Goal: Transaction & Acquisition: Purchase product/service

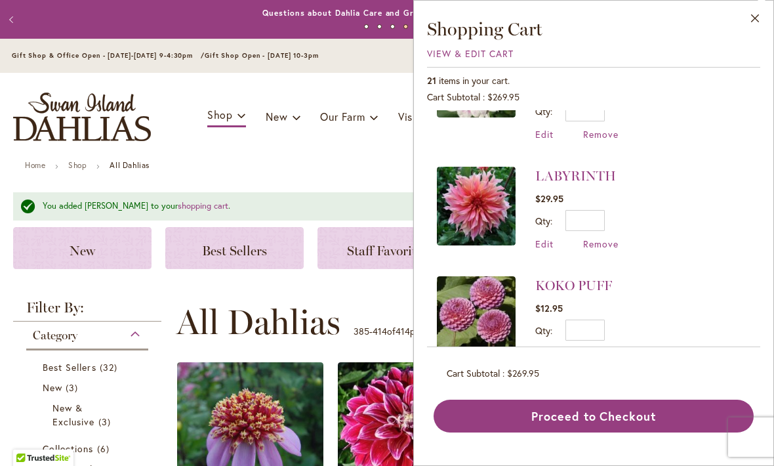
scroll to position [1298, 0]
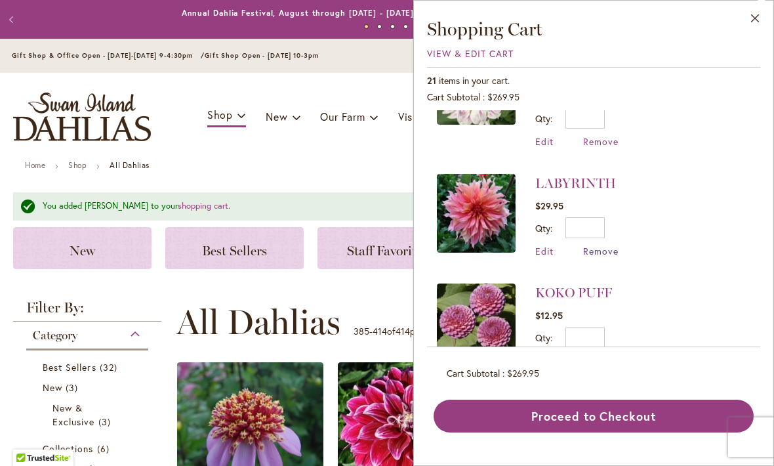
click at [592, 245] on span "Remove" at bounding box center [600, 251] width 35 height 12
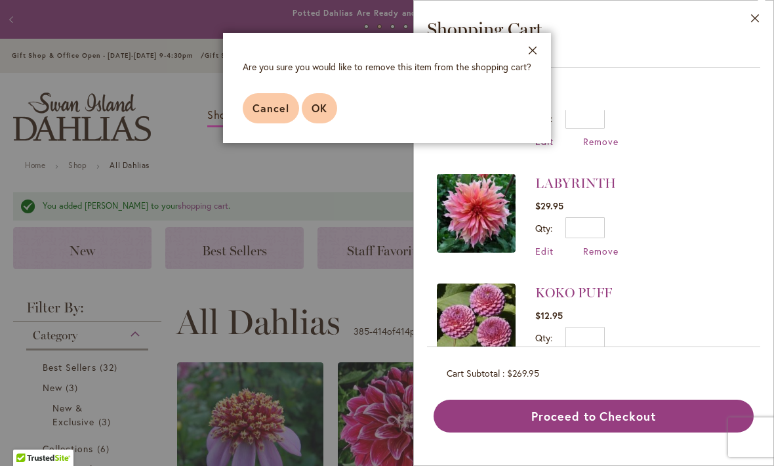
click at [315, 104] on span "OK" at bounding box center [320, 108] width 16 height 14
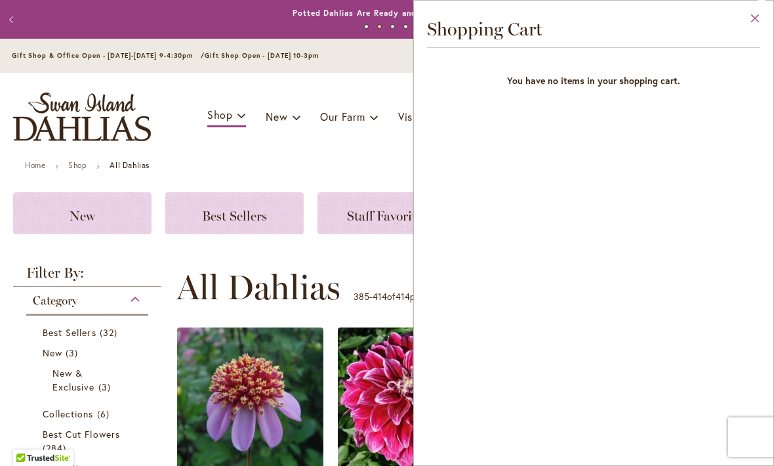
click at [749, 9] on button "Close" at bounding box center [755, 21] width 36 height 41
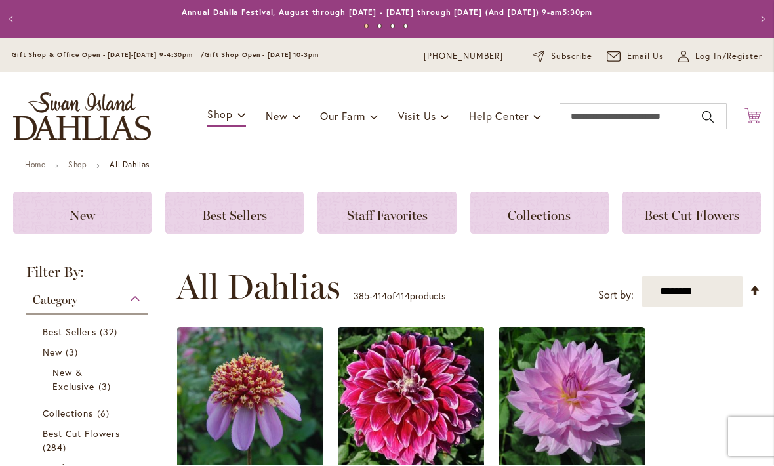
click at [758, 113] on icon "Cart .cls-1 { fill: #231f20; }" at bounding box center [753, 116] width 16 height 16
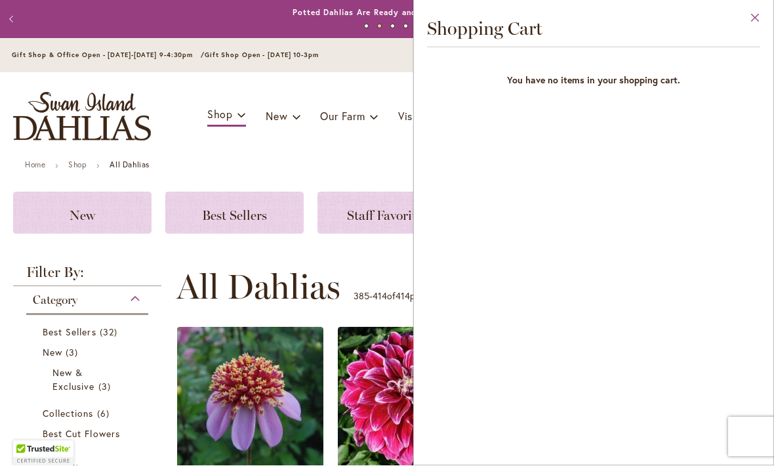
click at [747, 12] on button "Close" at bounding box center [755, 21] width 36 height 41
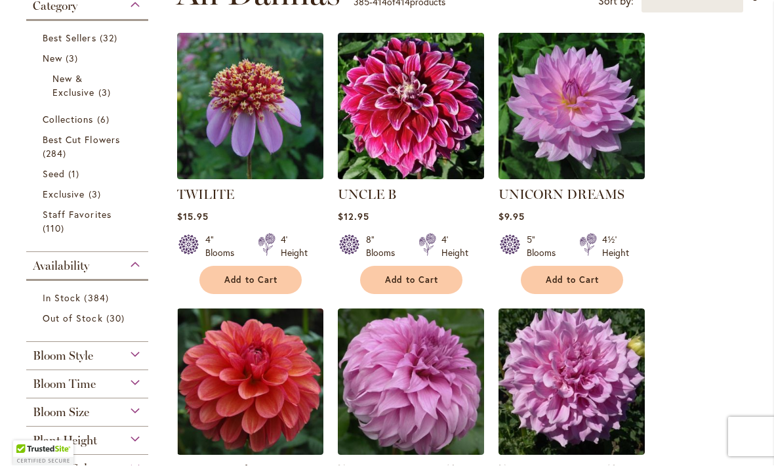
scroll to position [295, 0]
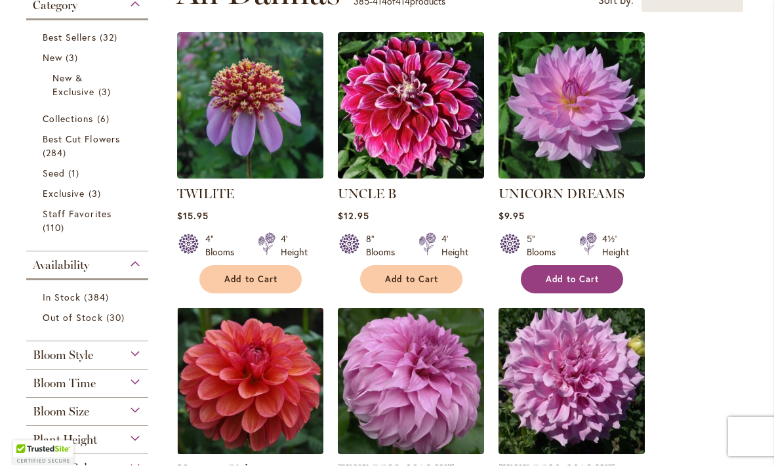
click at [568, 274] on span "Add to Cart" at bounding box center [573, 279] width 54 height 11
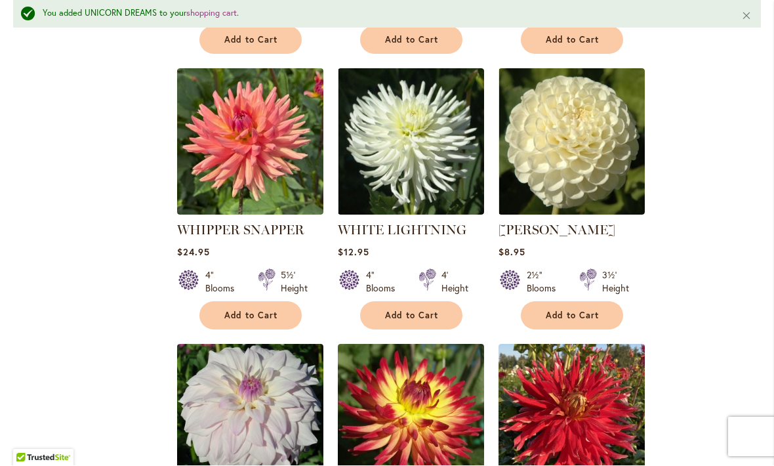
scroll to position [1416, 0]
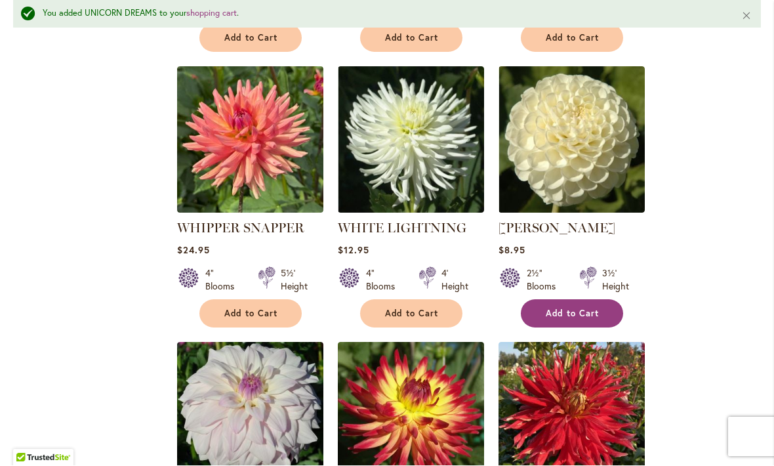
click at [567, 300] on button "Add to Cart" at bounding box center [572, 314] width 102 height 28
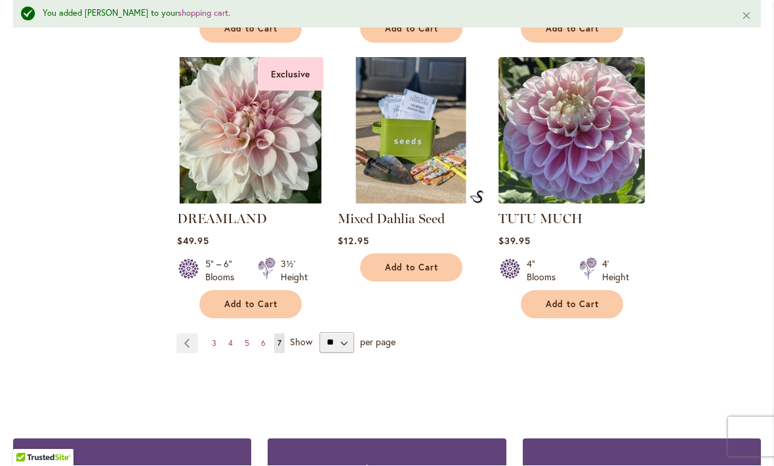
scroll to position [2804, 0]
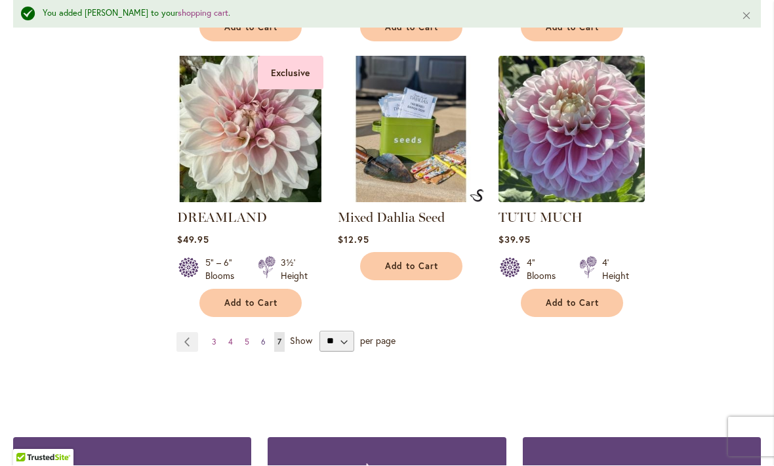
click at [258, 333] on link "Page 6" at bounding box center [263, 343] width 11 height 20
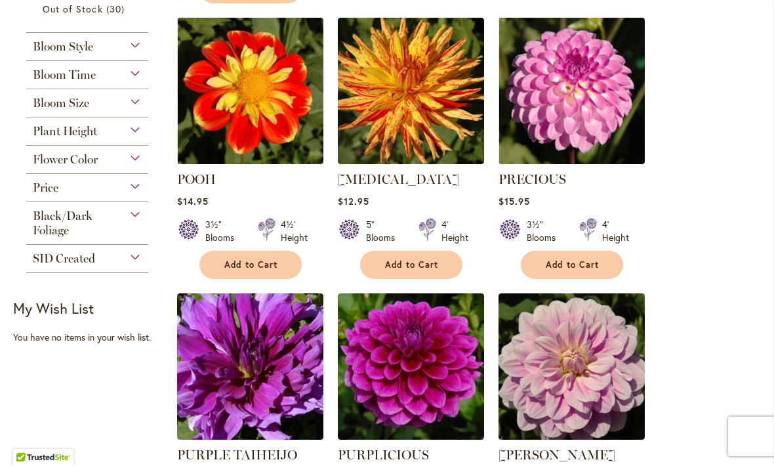
scroll to position [607, 0]
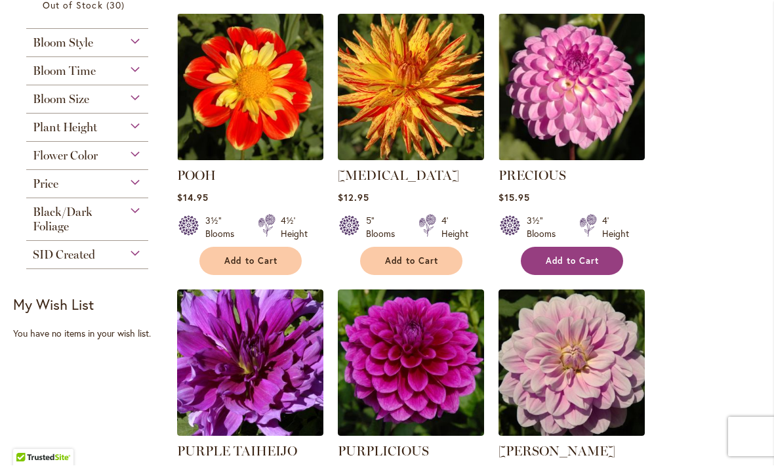
click at [555, 256] on span "Add to Cart" at bounding box center [573, 261] width 54 height 11
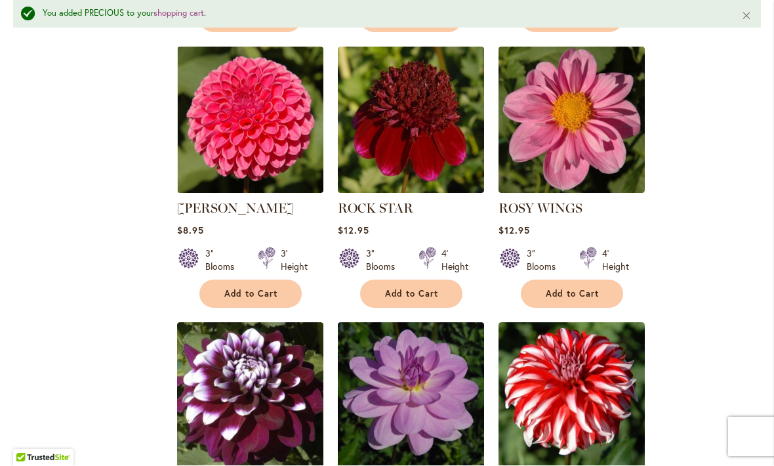
scroll to position [1436, 0]
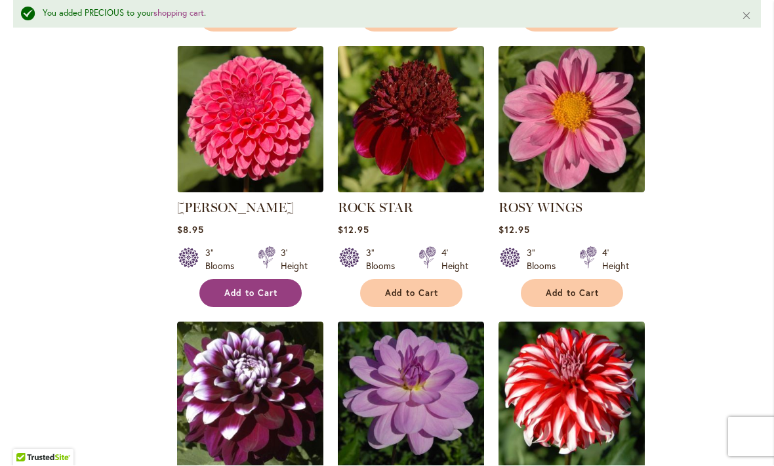
click at [246, 285] on button "Add to Cart" at bounding box center [250, 293] width 102 height 28
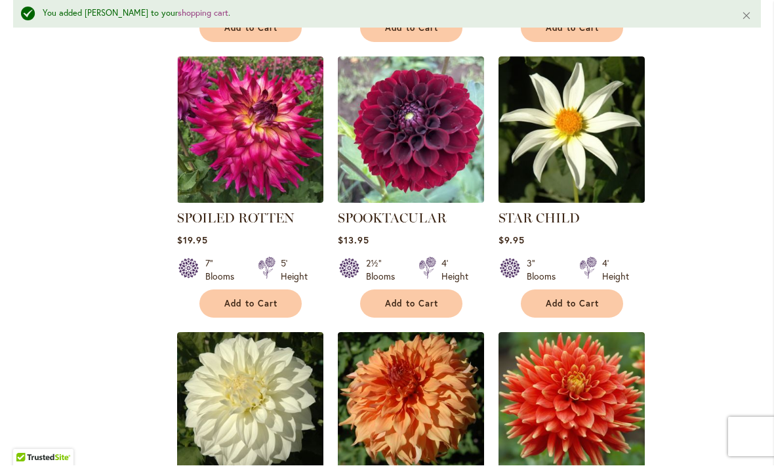
scroll to position [3374, 0]
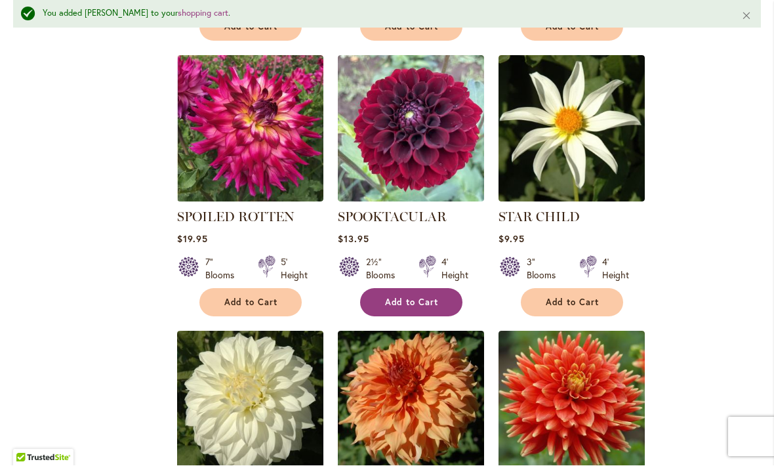
click at [400, 297] on span "Add to Cart" at bounding box center [412, 302] width 54 height 11
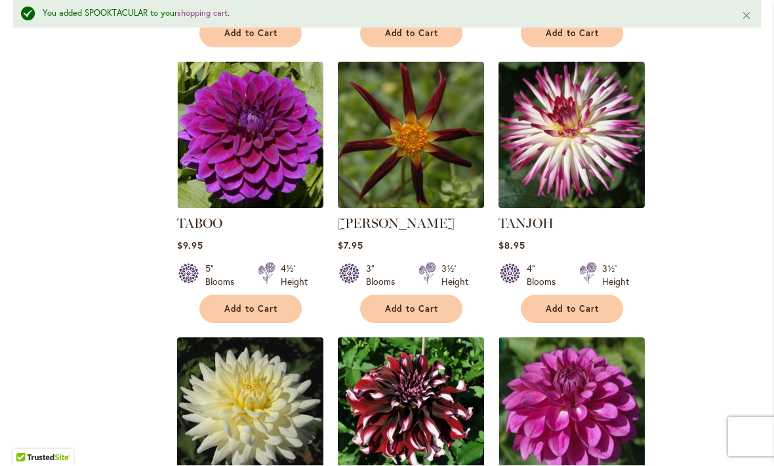
scroll to position [4767, 0]
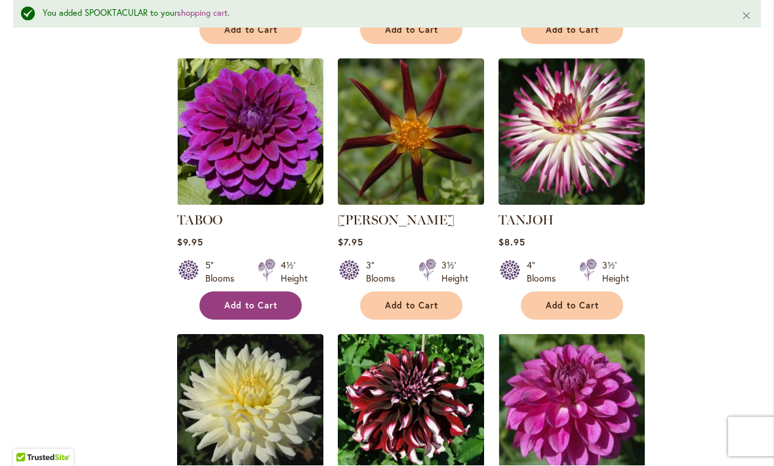
click at [239, 300] on span "Add to Cart" at bounding box center [251, 305] width 54 height 11
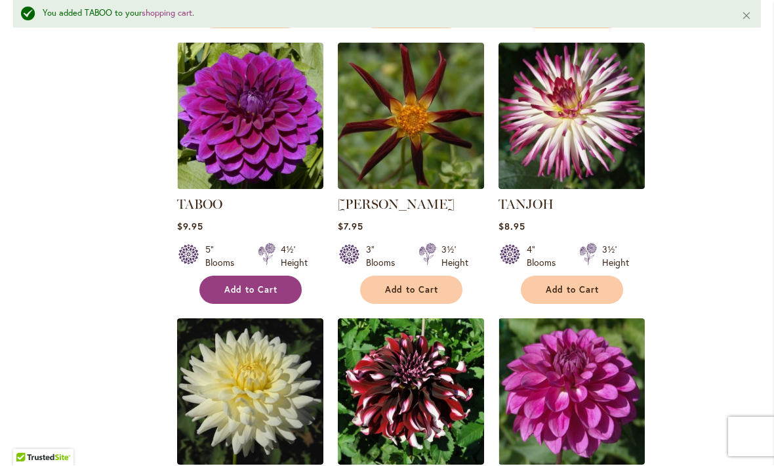
scroll to position [4783, 0]
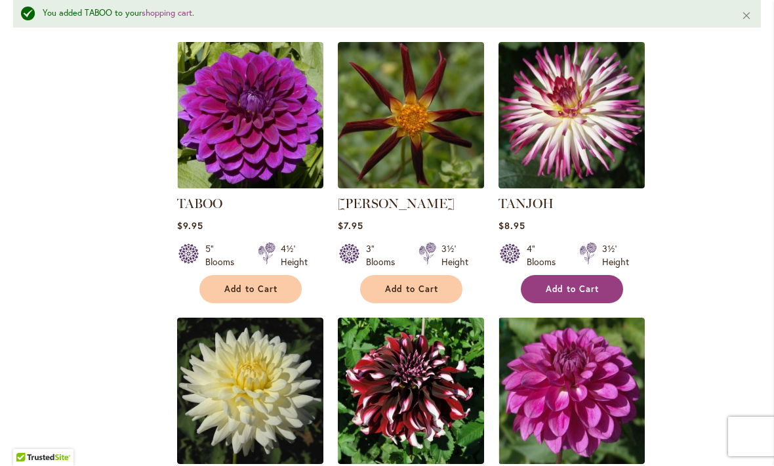
click at [556, 276] on button "Add to Cart" at bounding box center [572, 290] width 102 height 28
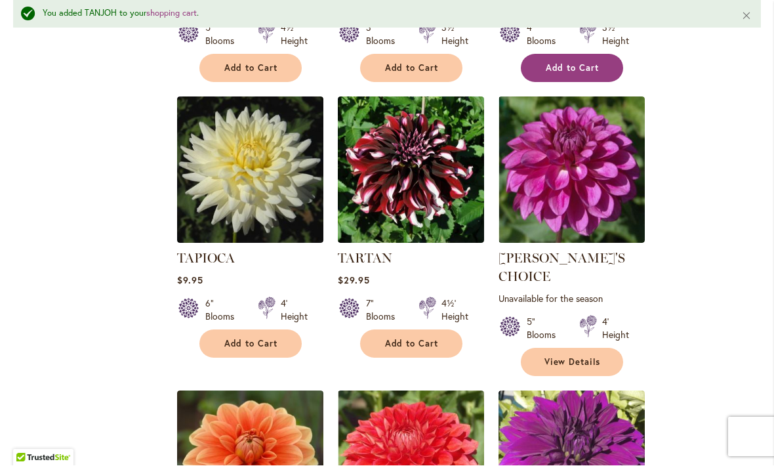
scroll to position [5006, 0]
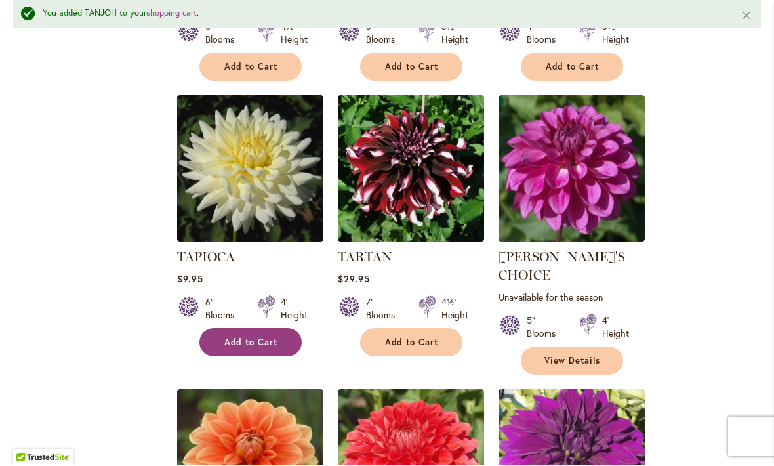
click at [244, 337] on span "Add to Cart" at bounding box center [251, 342] width 54 height 11
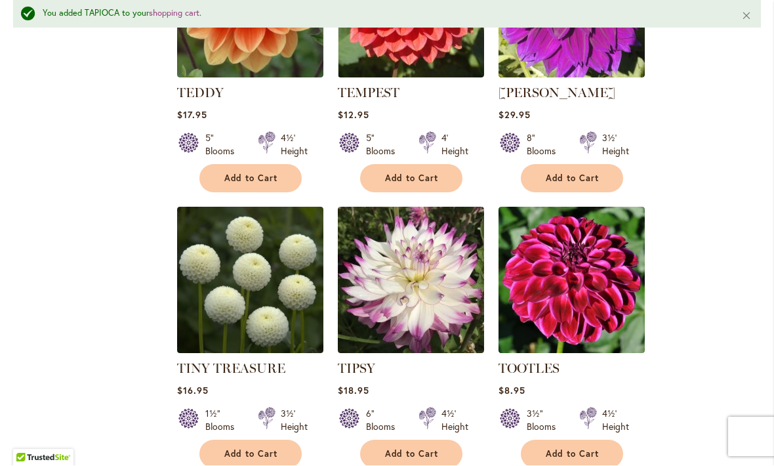
scroll to position [5477, 0]
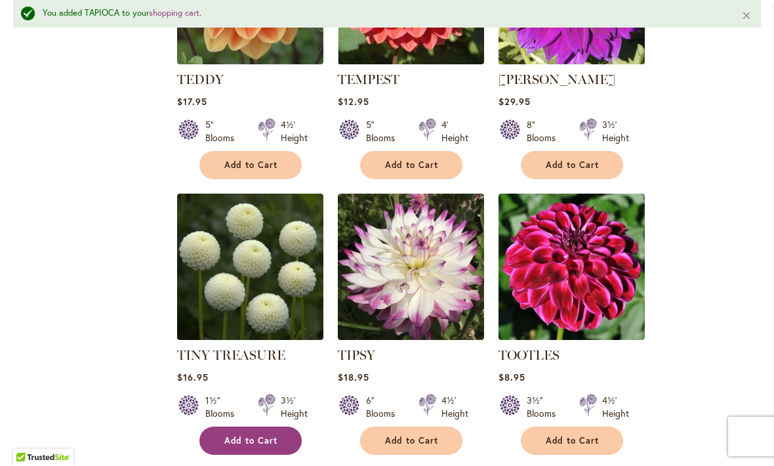
click at [245, 436] on span "Add to Cart" at bounding box center [251, 441] width 54 height 11
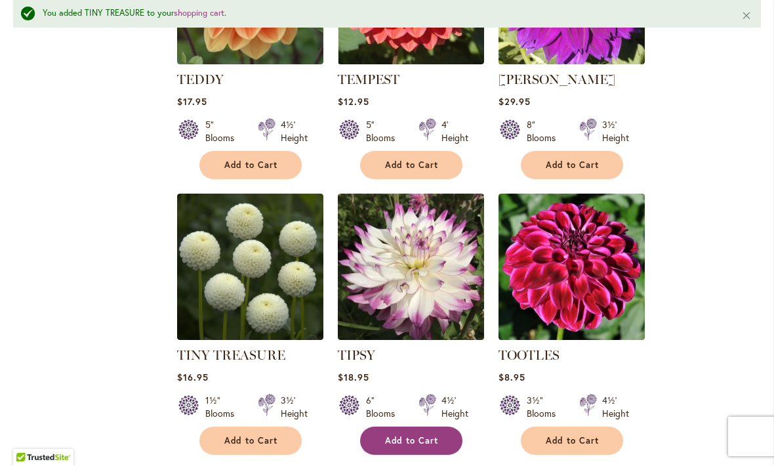
click at [402, 436] on span "Add to Cart" at bounding box center [412, 441] width 54 height 11
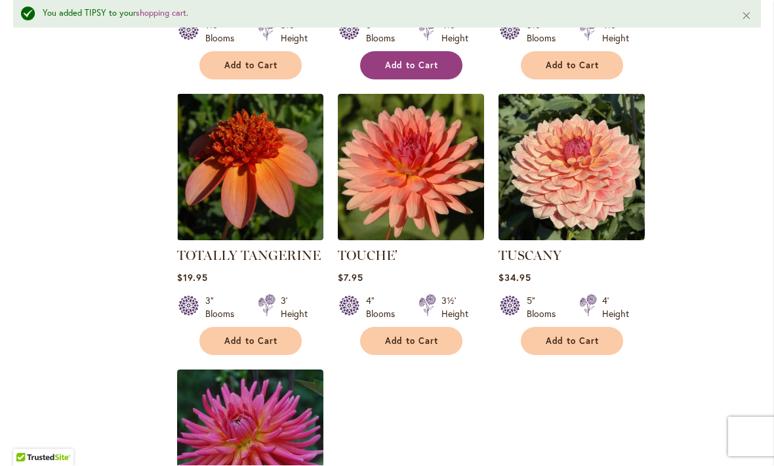
scroll to position [5853, 0]
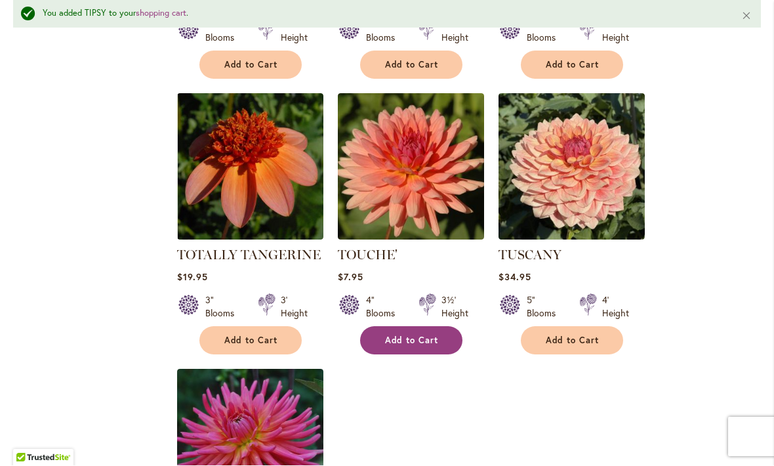
click at [399, 335] on span "Add to Cart" at bounding box center [412, 340] width 54 height 11
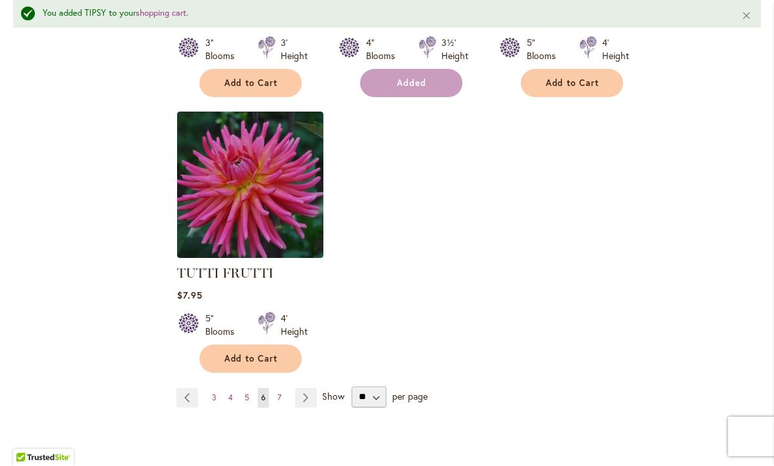
scroll to position [6135, 0]
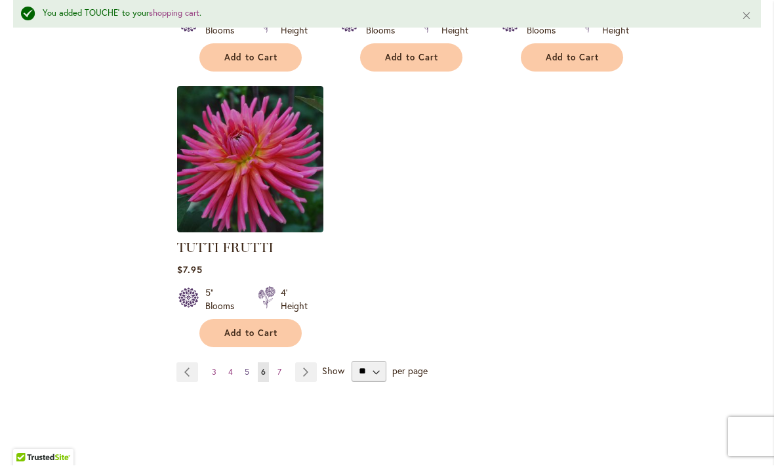
click at [243, 363] on link "Page 5" at bounding box center [246, 373] width 11 height 20
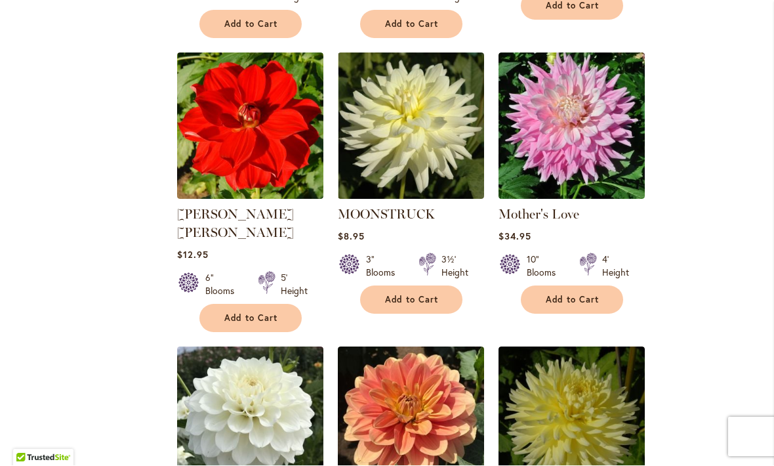
scroll to position [1676, 0]
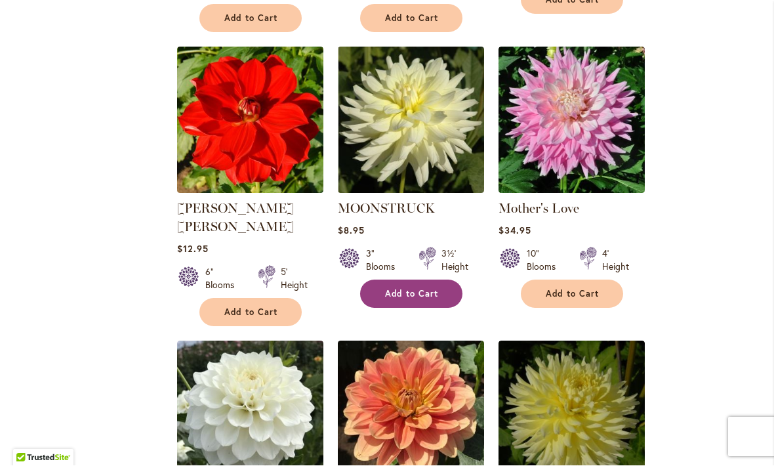
click at [396, 289] on span "Add to Cart" at bounding box center [412, 294] width 54 height 11
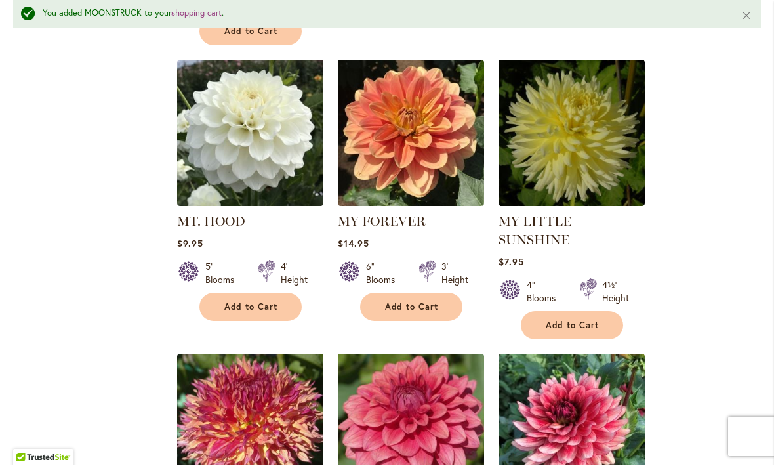
scroll to position [1993, 0]
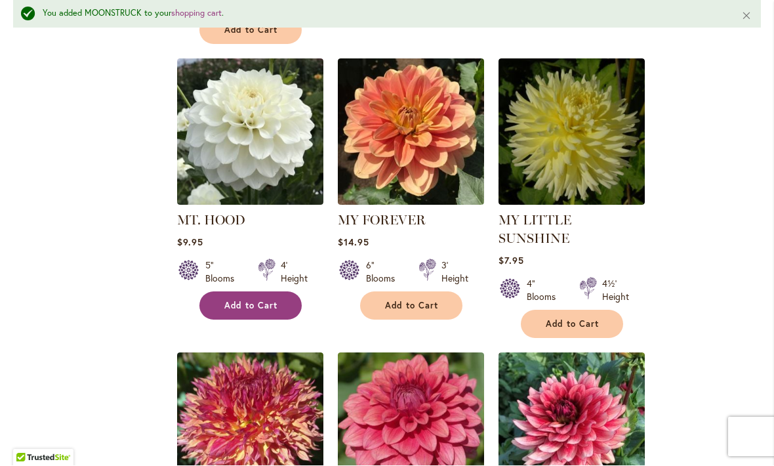
click at [236, 292] on button "Add to Cart" at bounding box center [250, 306] width 102 height 28
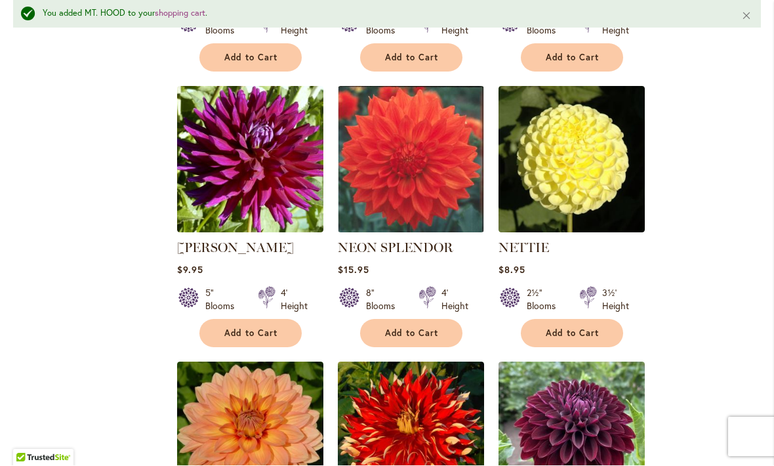
scroll to position [2537, 0]
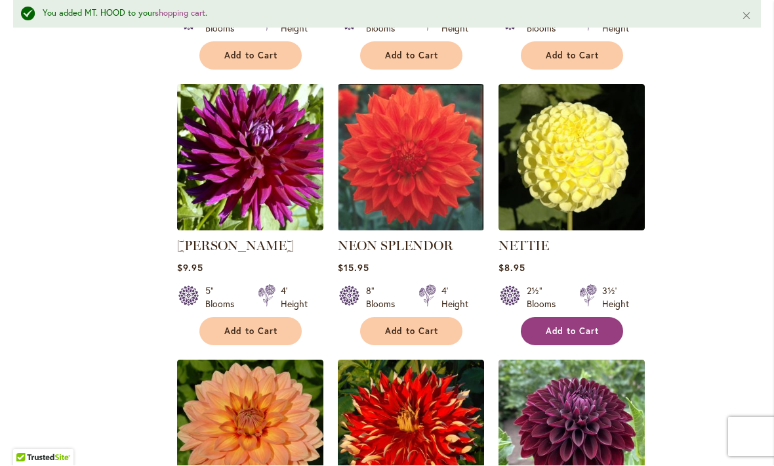
click at [552, 326] on span "Add to Cart" at bounding box center [573, 331] width 54 height 11
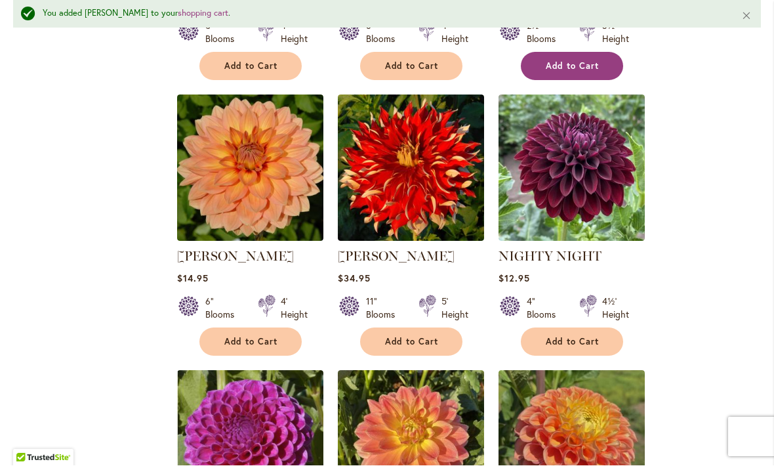
scroll to position [2803, 0]
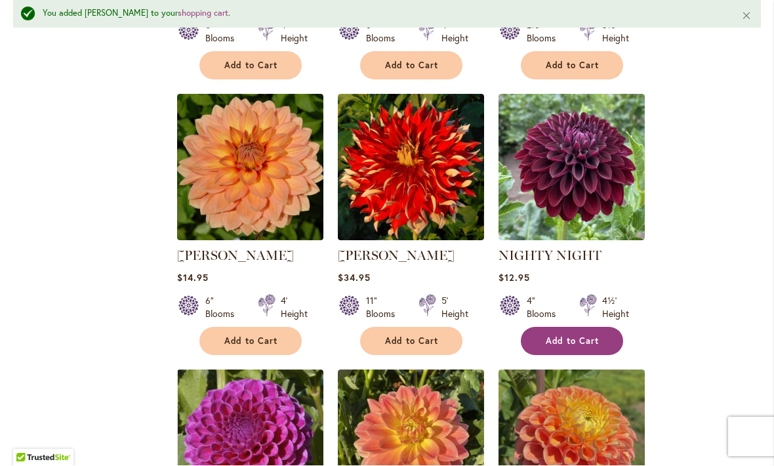
click at [558, 336] on span "Add to Cart" at bounding box center [573, 341] width 54 height 11
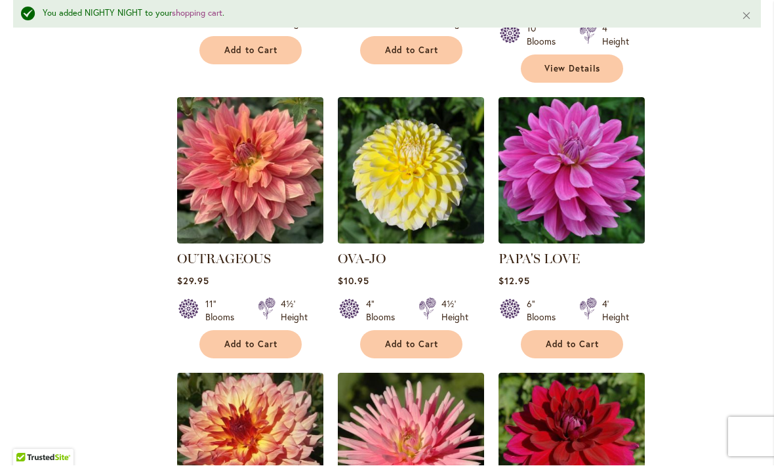
scroll to position [3898, 0]
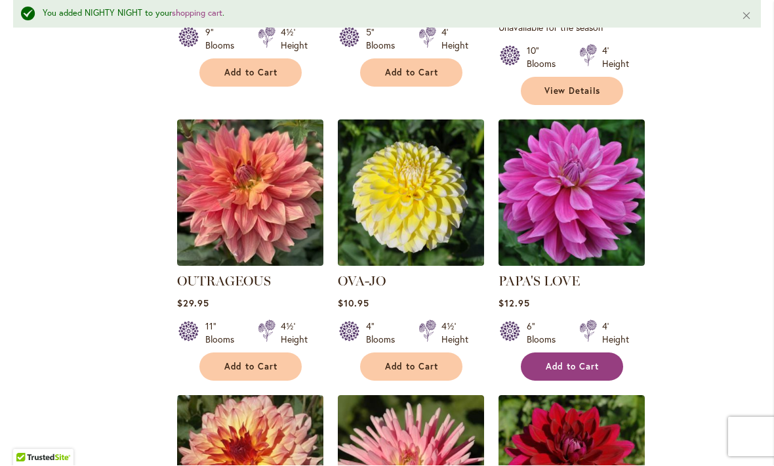
click at [557, 361] on span "Add to Cart" at bounding box center [573, 366] width 54 height 11
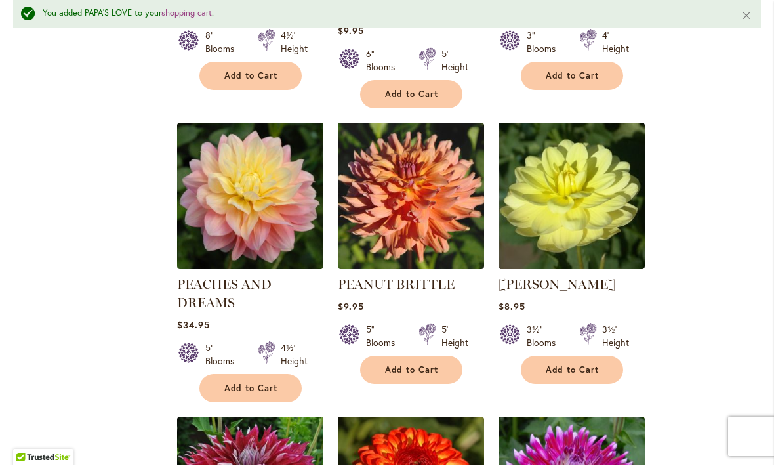
scroll to position [4740, 0]
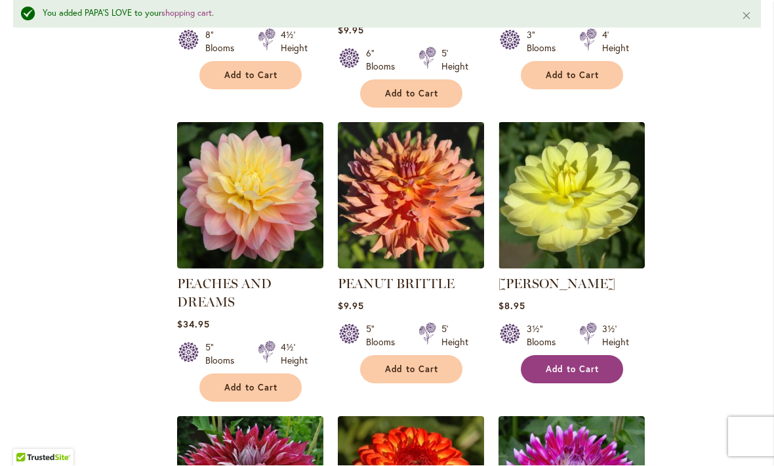
click at [560, 364] on span "Add to Cart" at bounding box center [573, 369] width 54 height 11
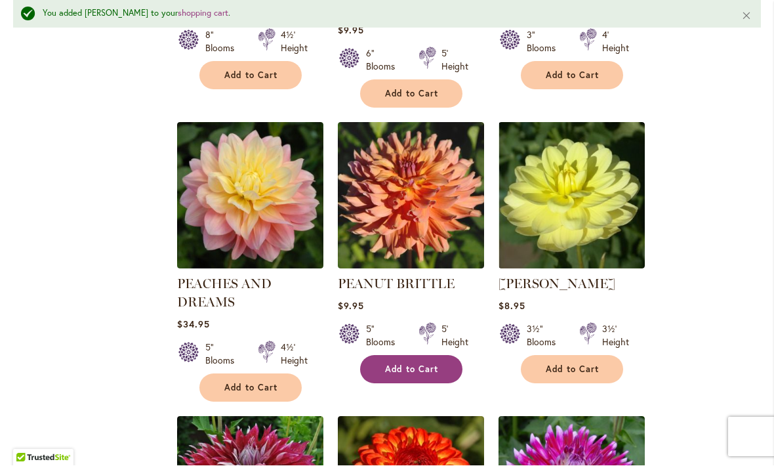
click at [399, 364] on span "Add to Cart" at bounding box center [412, 369] width 54 height 11
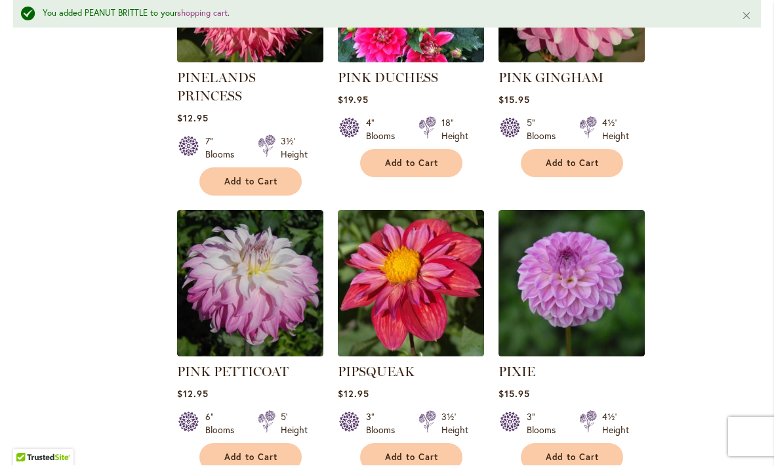
scroll to position [5820, 0]
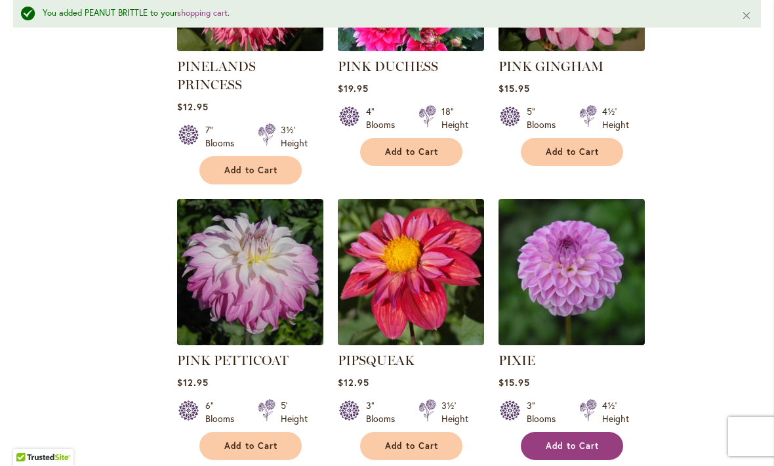
click at [564, 441] on span "Add to Cart" at bounding box center [573, 446] width 54 height 11
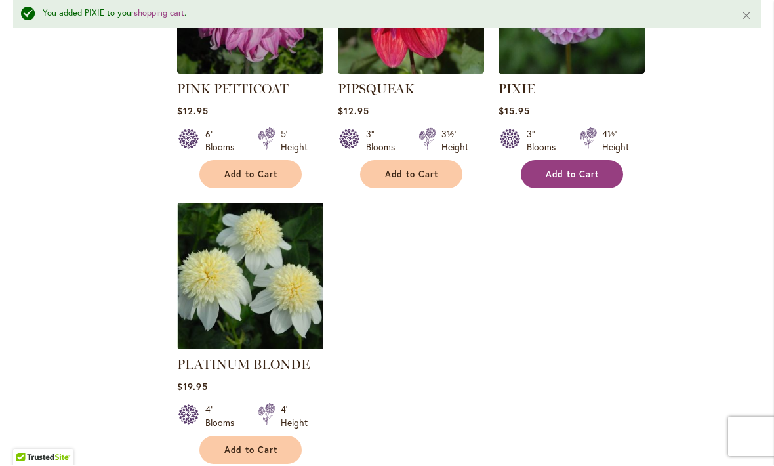
scroll to position [6093, 0]
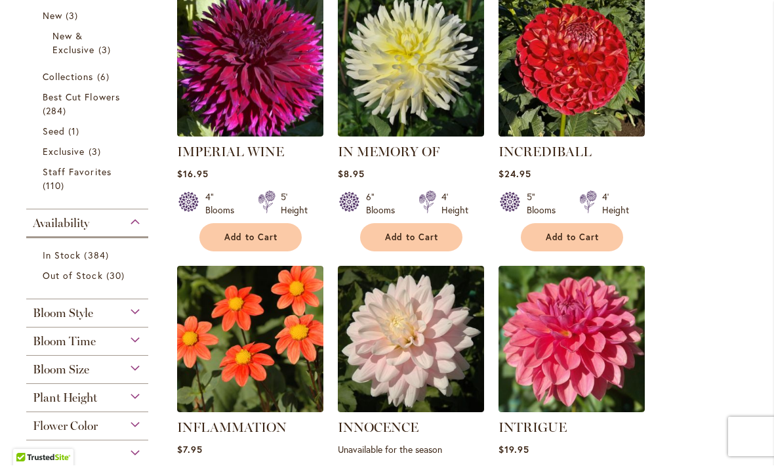
scroll to position [350, 0]
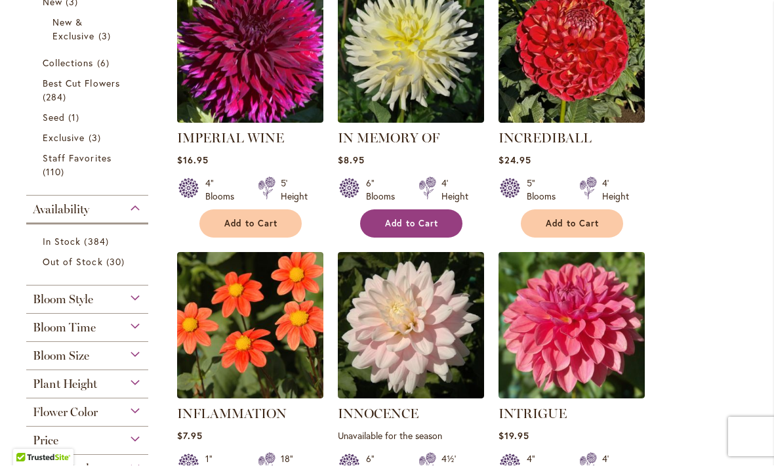
click at [392, 222] on span "Add to Cart" at bounding box center [412, 223] width 54 height 11
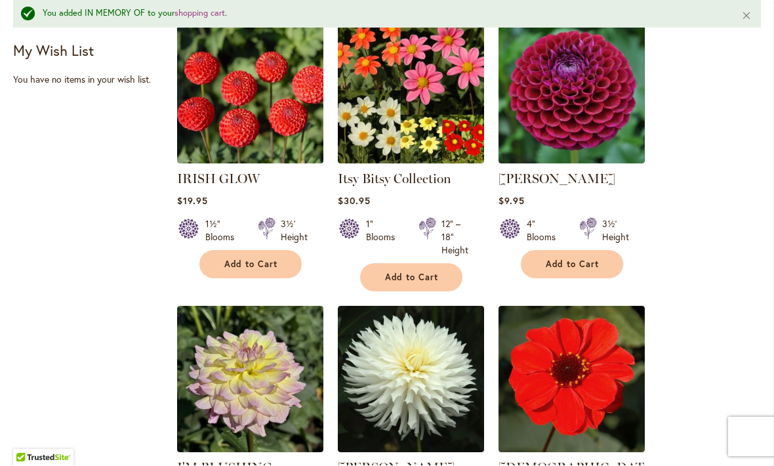
scroll to position [896, 0]
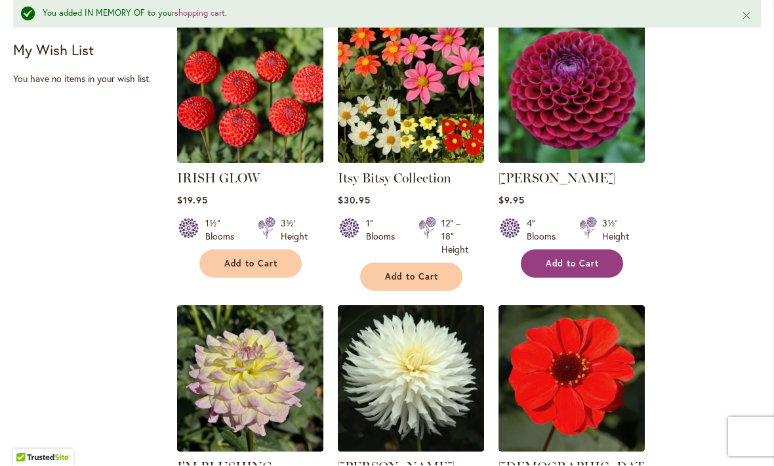
click at [551, 258] on span "Add to Cart" at bounding box center [573, 263] width 54 height 11
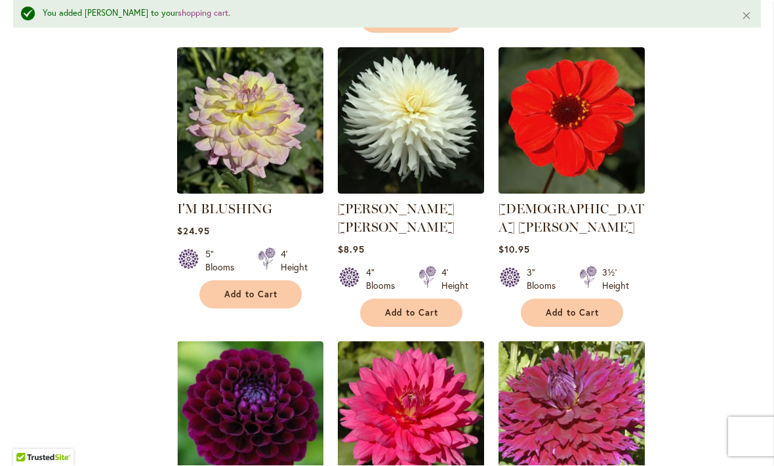
scroll to position [1156, 0]
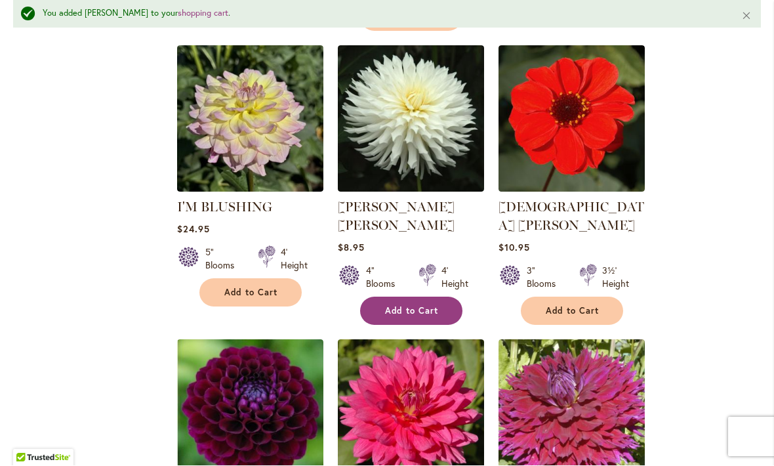
click at [394, 306] on span "Add to Cart" at bounding box center [412, 311] width 54 height 11
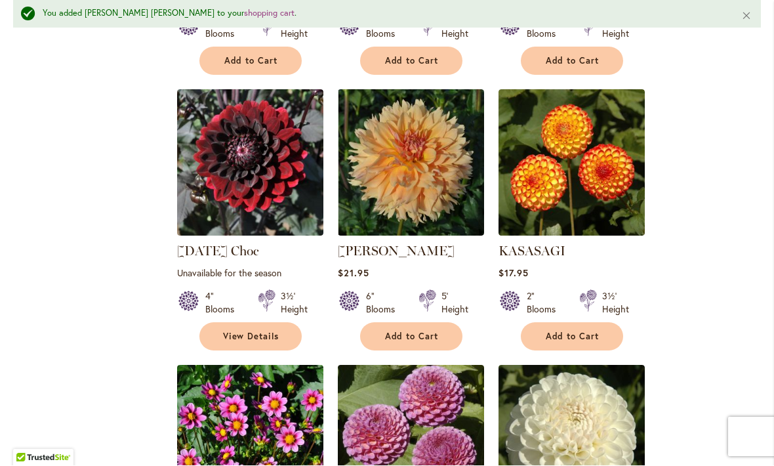
scroll to position [2252, 0]
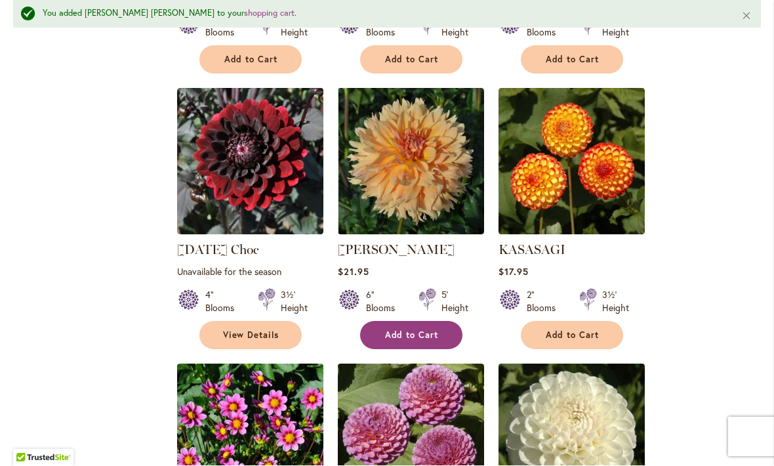
click at [405, 321] on button "Add to Cart" at bounding box center [411, 335] width 102 height 28
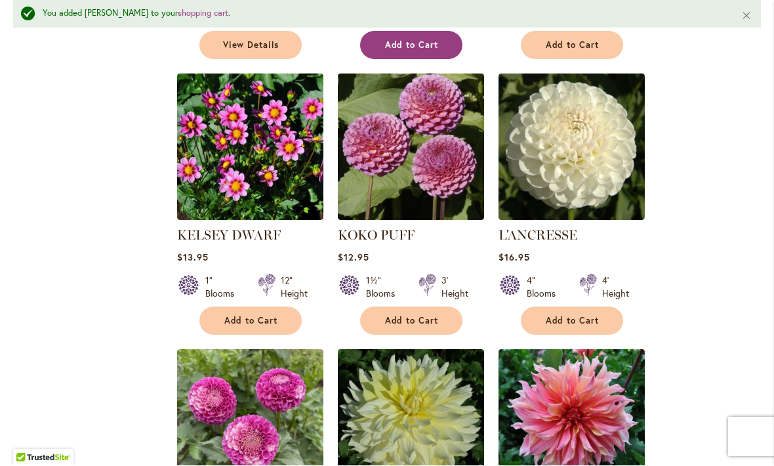
scroll to position [2544, 0]
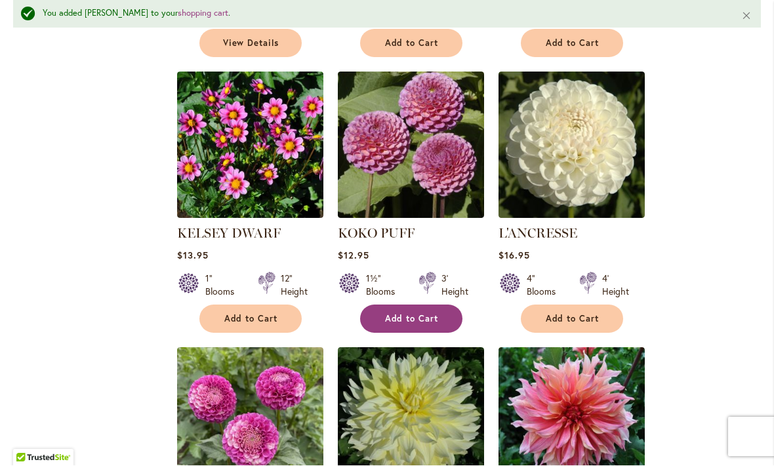
click at [398, 305] on button "Add to Cart" at bounding box center [411, 319] width 102 height 28
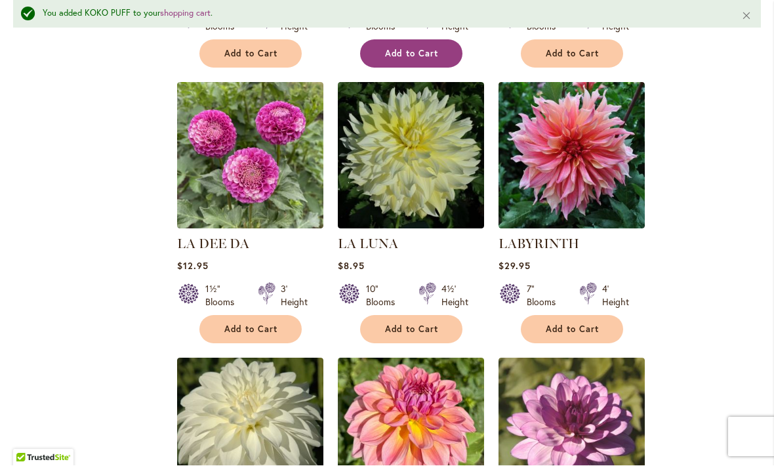
scroll to position [2812, 0]
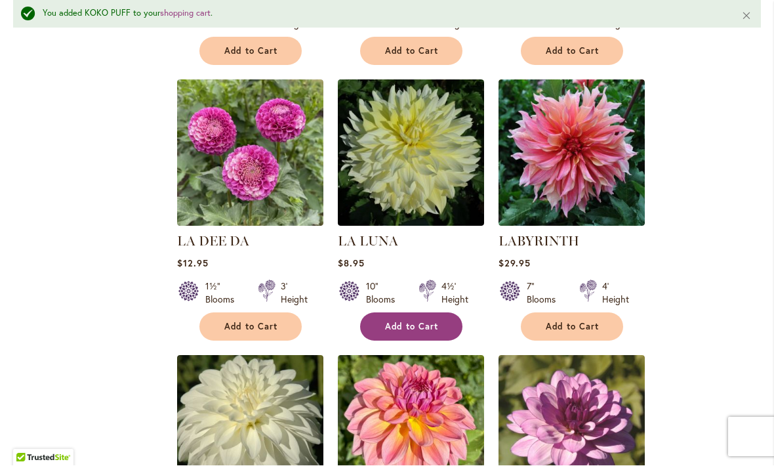
click at [403, 321] on span "Add to Cart" at bounding box center [412, 326] width 54 height 11
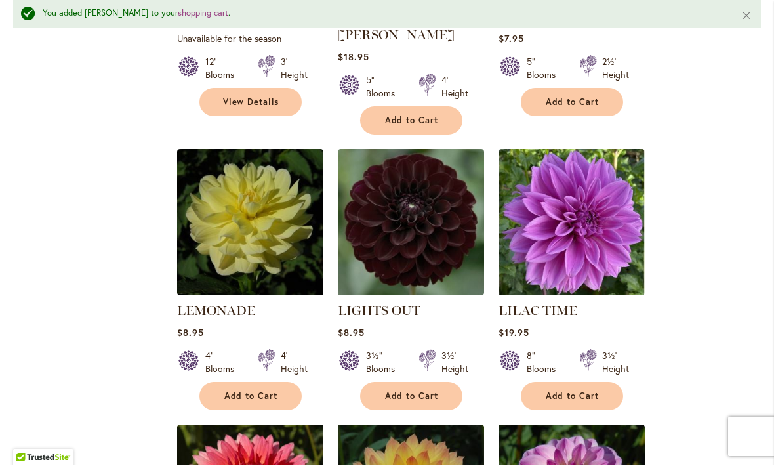
scroll to position [3613, 0]
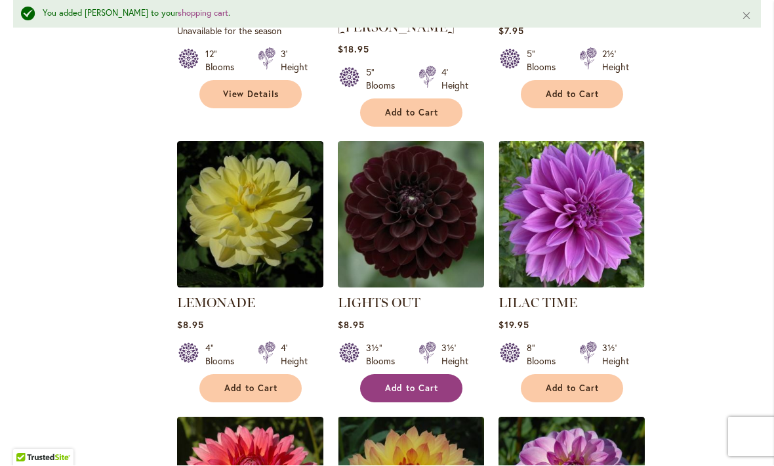
click at [398, 375] on button "Add to Cart" at bounding box center [411, 389] width 102 height 28
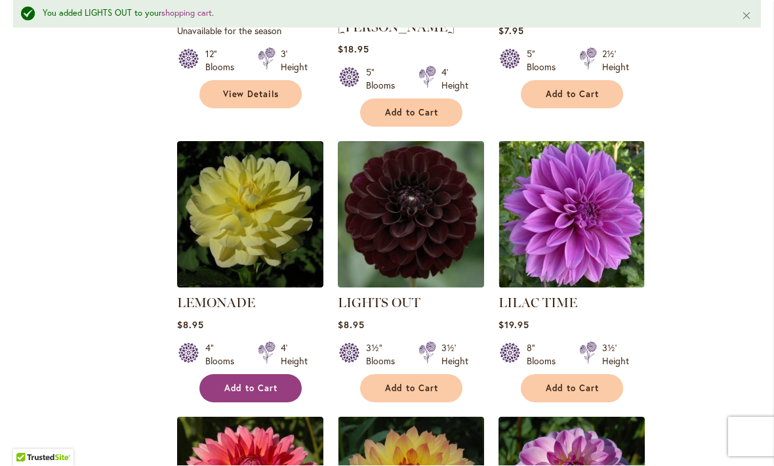
click at [238, 383] on span "Add to Cart" at bounding box center [251, 388] width 54 height 11
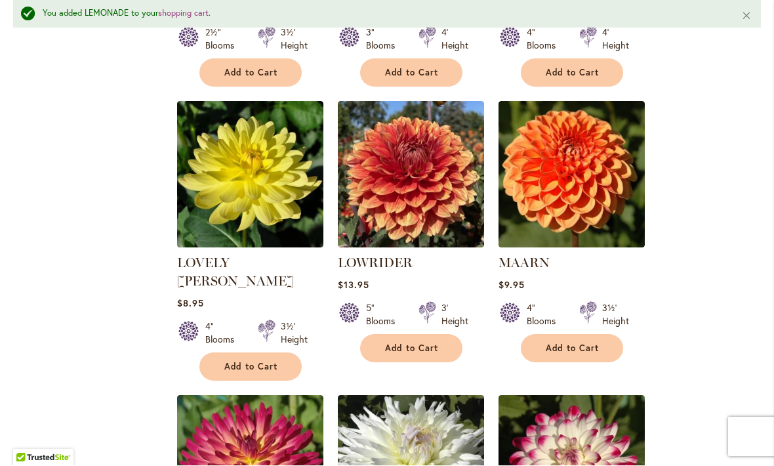
scroll to position [4775, 0]
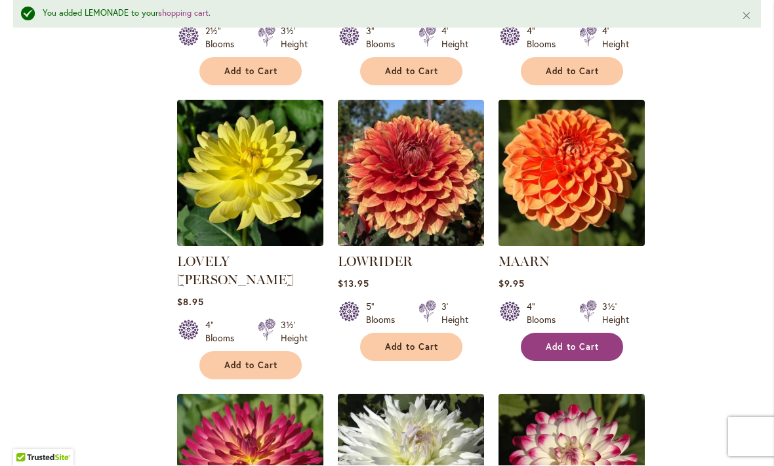
click at [558, 342] on span "Add to Cart" at bounding box center [573, 347] width 54 height 11
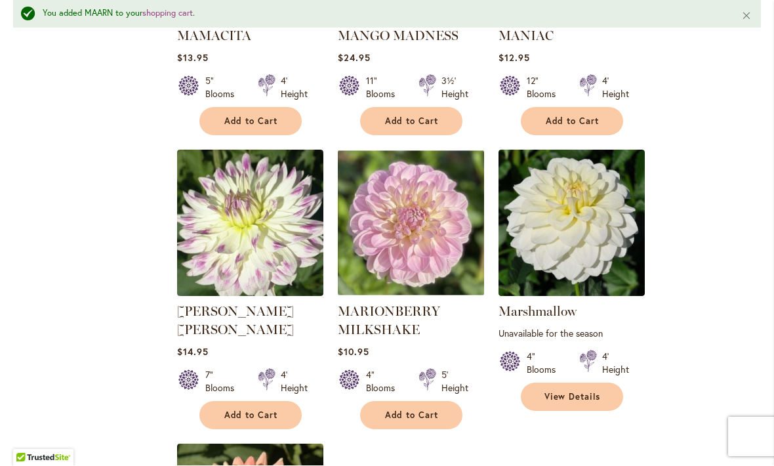
scroll to position [5855, 0]
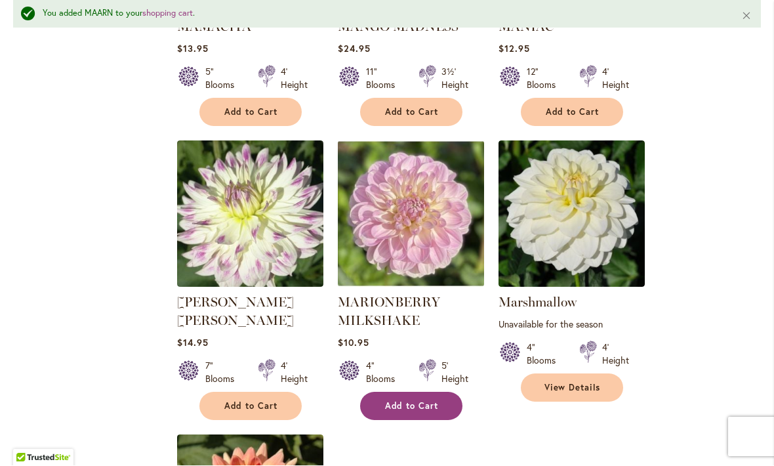
click at [400, 401] on span "Add to Cart" at bounding box center [412, 406] width 54 height 11
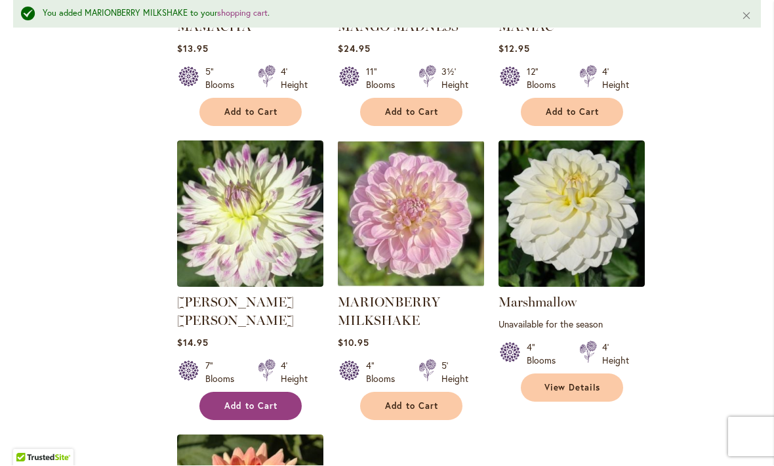
click at [245, 401] on span "Add to Cart" at bounding box center [251, 406] width 54 height 11
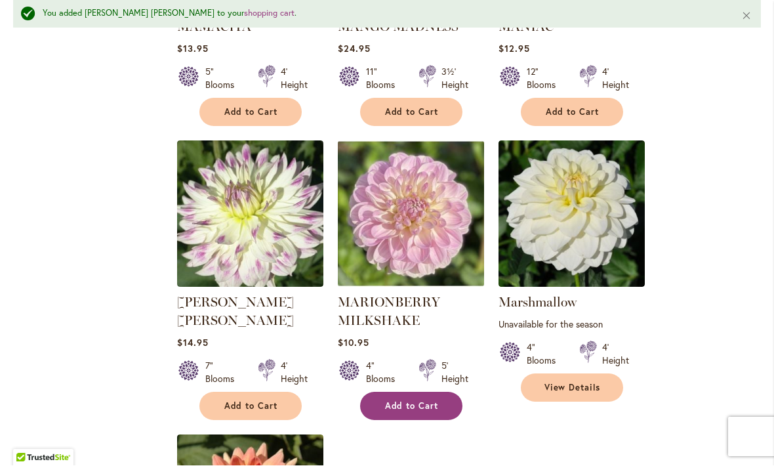
click at [395, 401] on span "Add to Cart" at bounding box center [412, 406] width 54 height 11
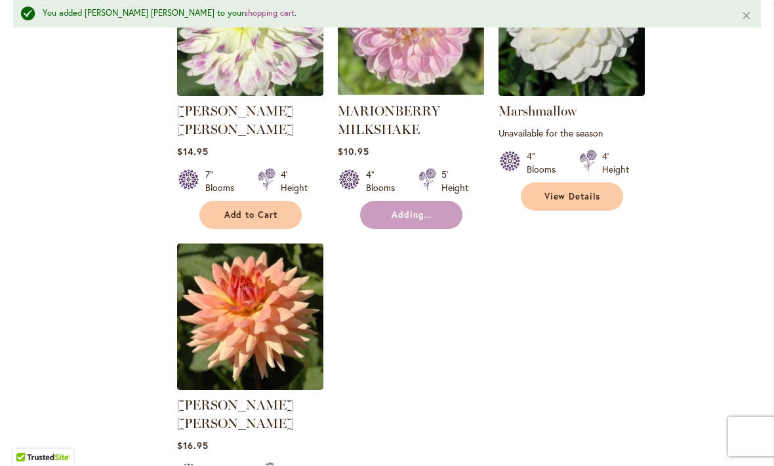
scroll to position [6074, 0]
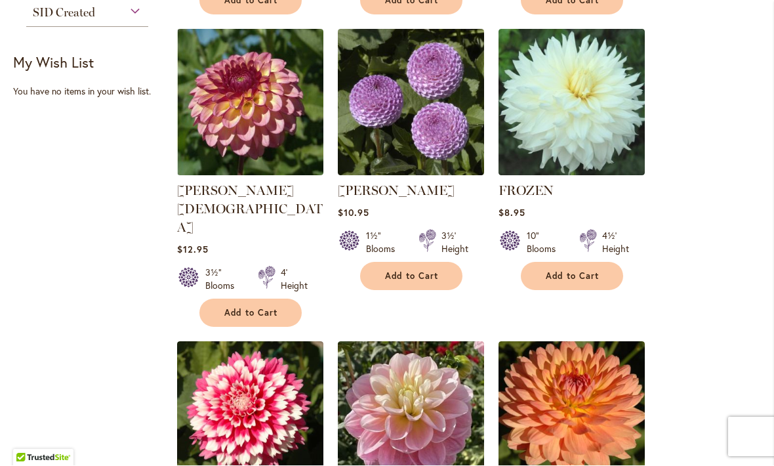
scroll to position [850, 0]
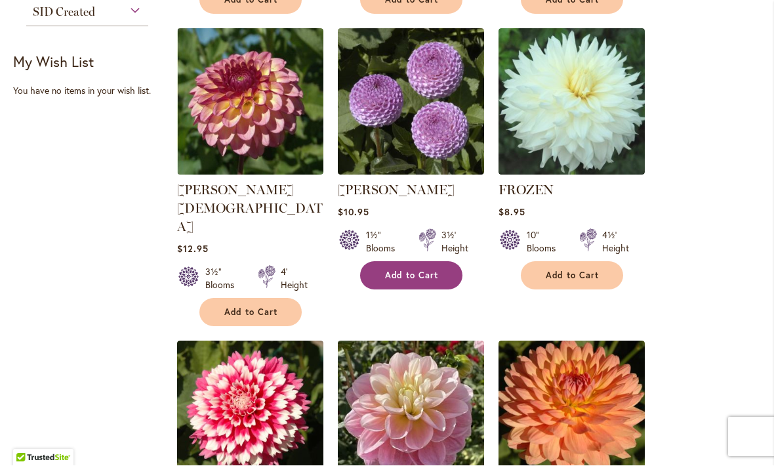
click at [402, 270] on span "Add to Cart" at bounding box center [412, 275] width 54 height 11
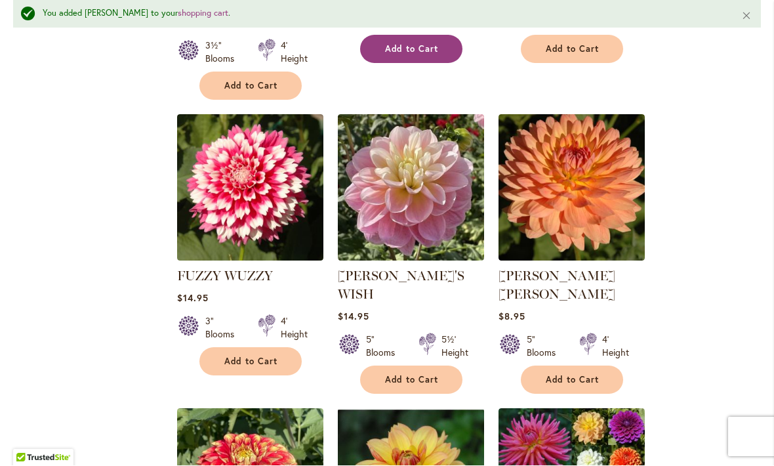
scroll to position [1111, 0]
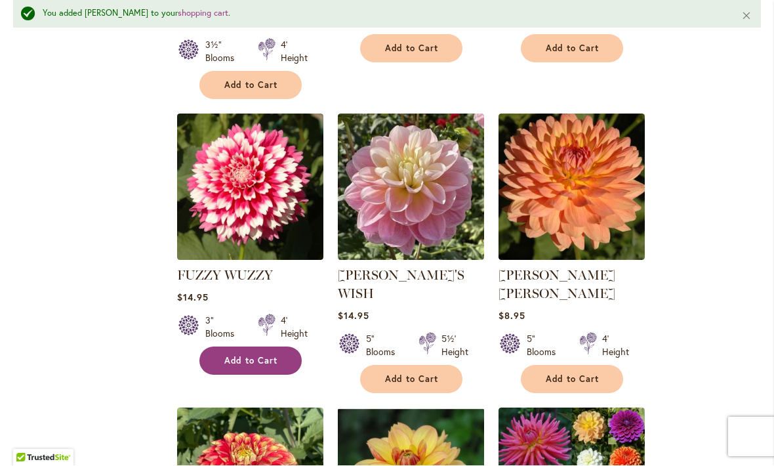
click at [245, 356] on span "Add to Cart" at bounding box center [251, 361] width 54 height 11
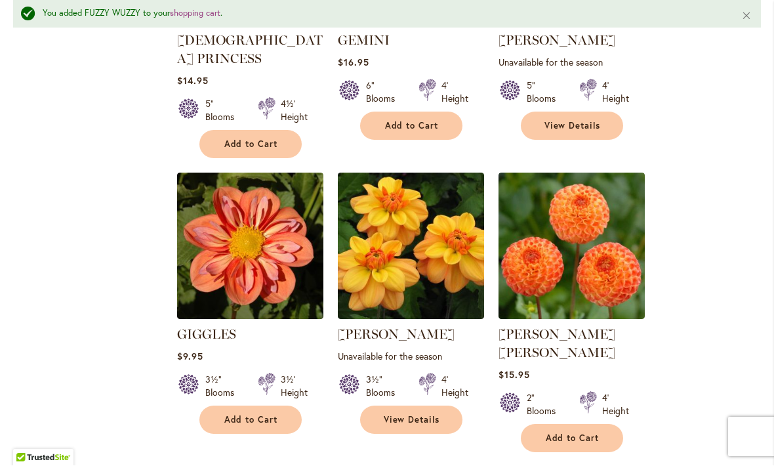
scroll to position [1935, 0]
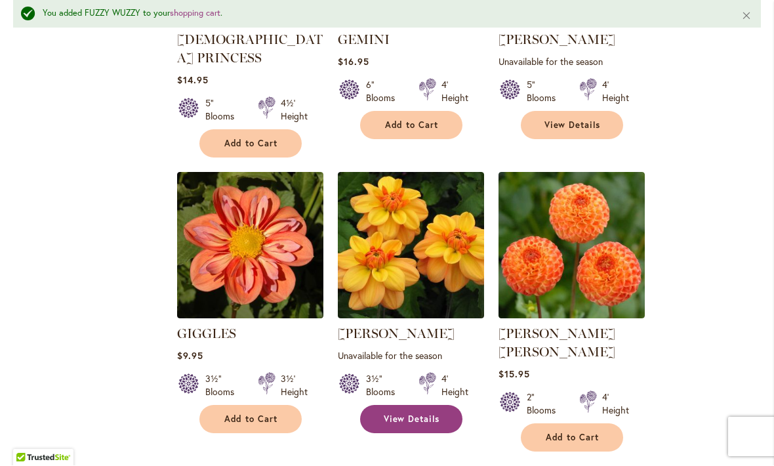
click at [389, 414] on span "View Details" at bounding box center [412, 419] width 56 height 11
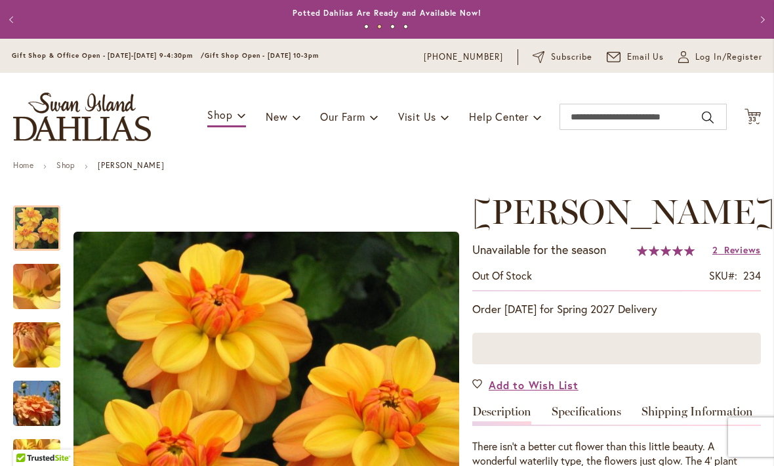
scroll to position [-1, 0]
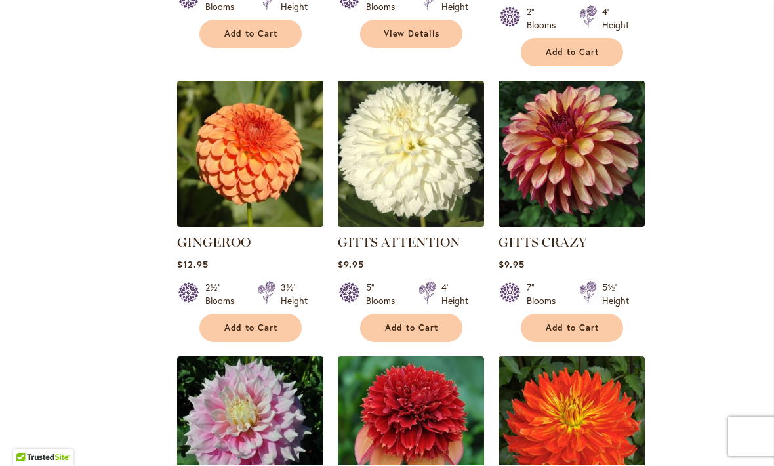
scroll to position [2280, 0]
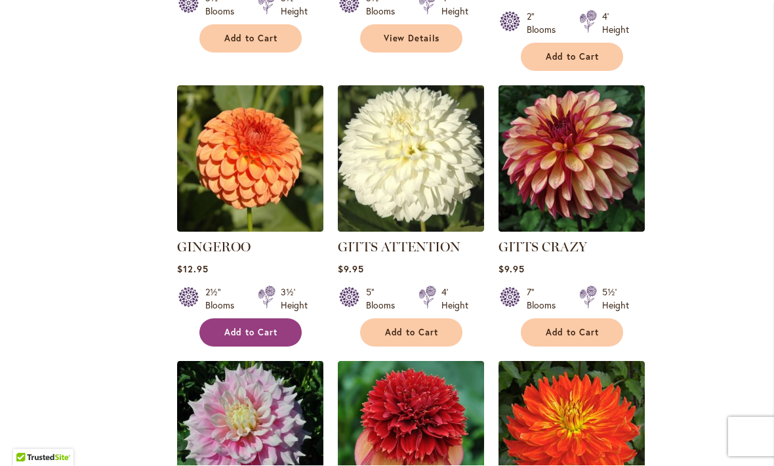
click at [232, 319] on button "Add to Cart" at bounding box center [250, 333] width 102 height 28
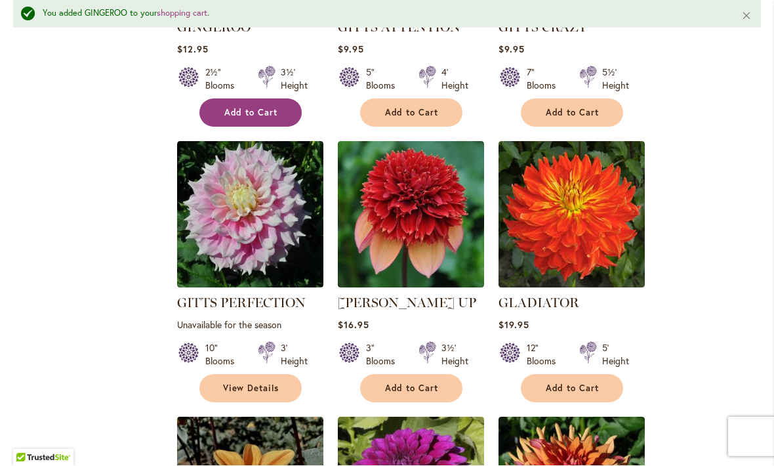
scroll to position [2543, 0]
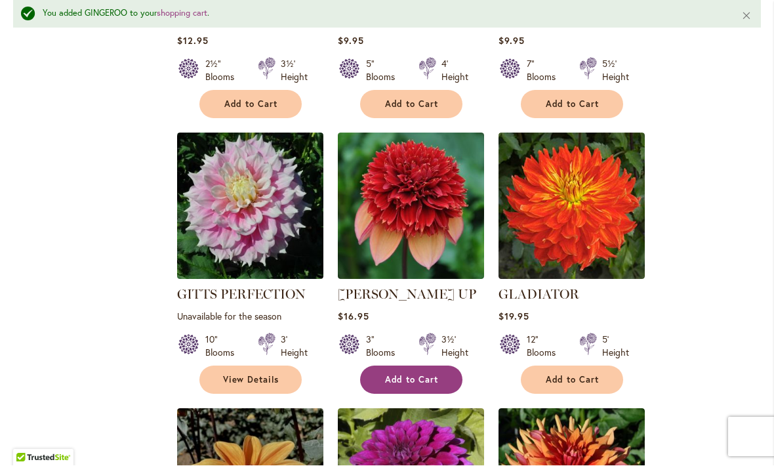
click at [396, 366] on button "Add to Cart" at bounding box center [411, 380] width 102 height 28
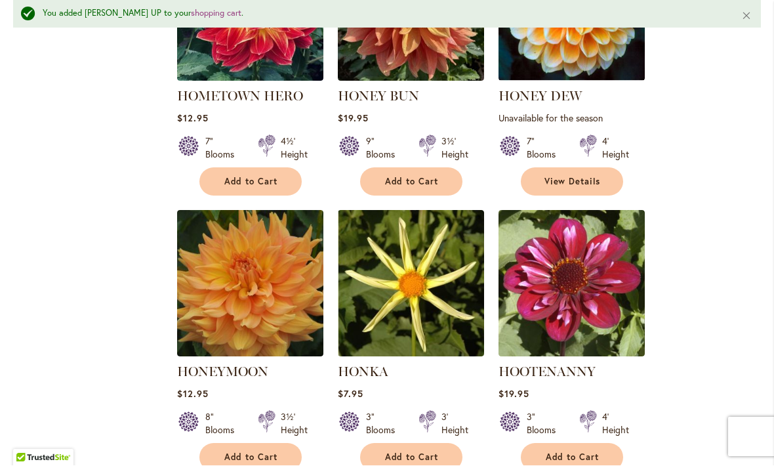
scroll to position [5033, 0]
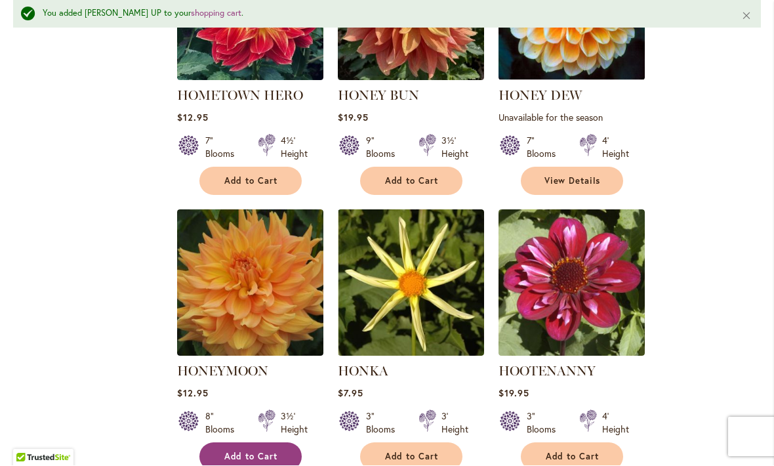
click at [241, 451] on span "Add to Cart" at bounding box center [251, 456] width 54 height 11
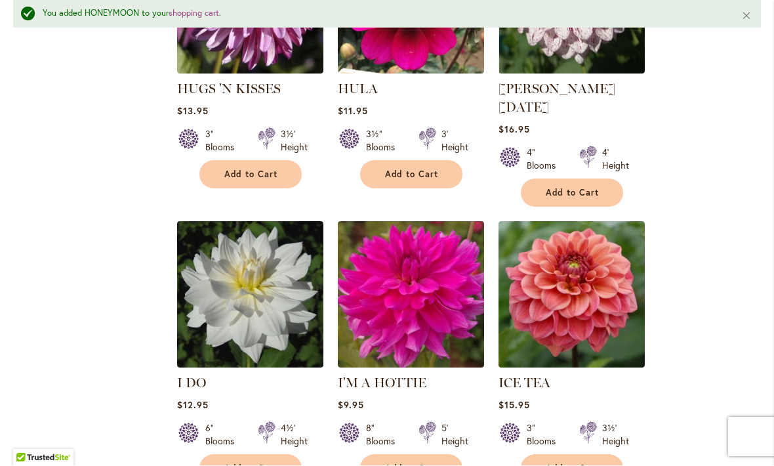
scroll to position [5868, 0]
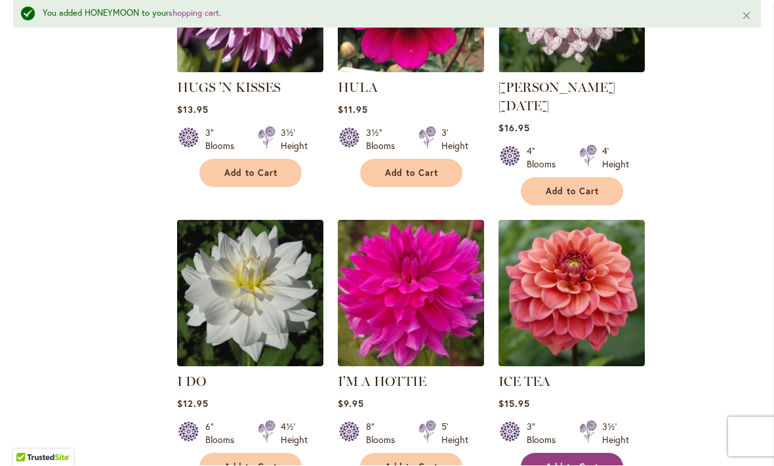
click at [558, 462] on span "Add to Cart" at bounding box center [573, 467] width 54 height 11
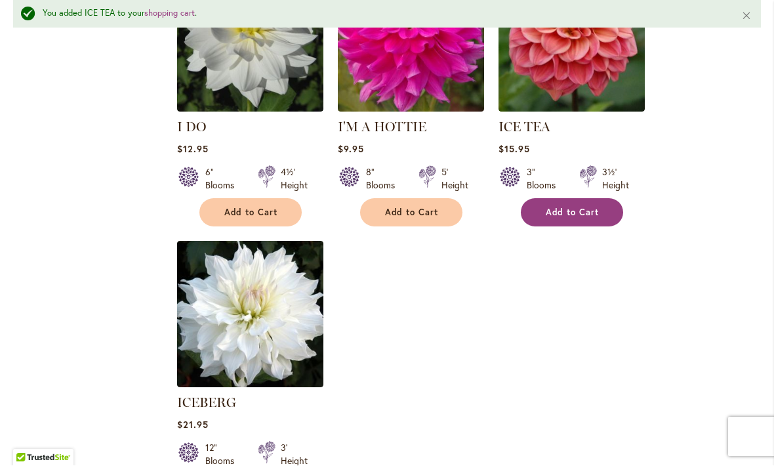
scroll to position [6126, 0]
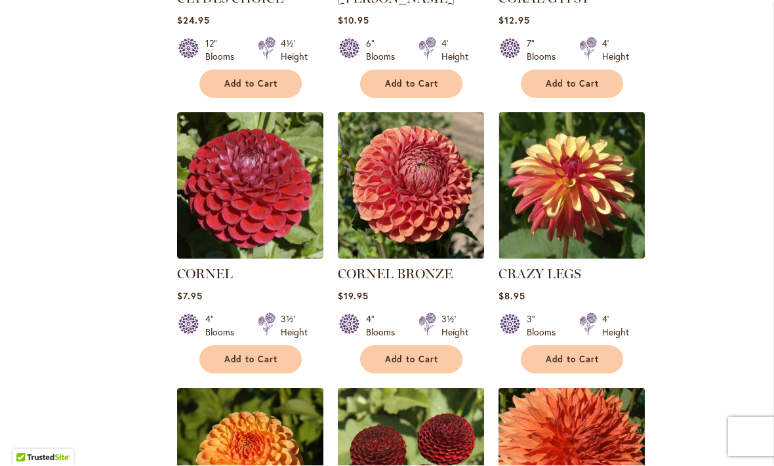
scroll to position [1905, 0]
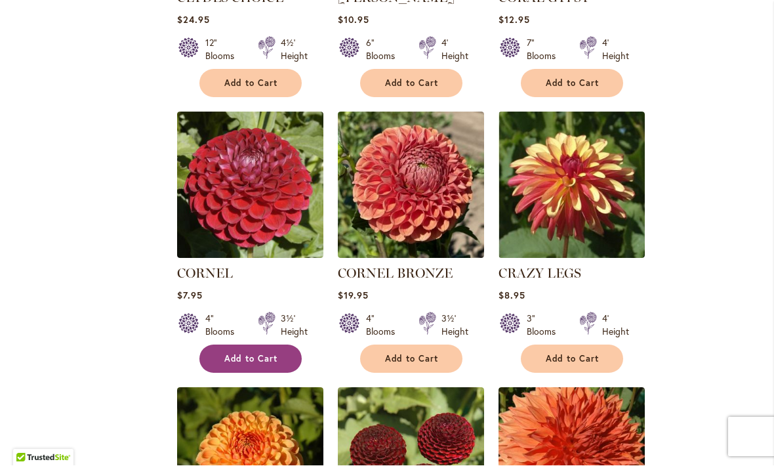
click at [239, 354] on span "Add to Cart" at bounding box center [251, 359] width 54 height 11
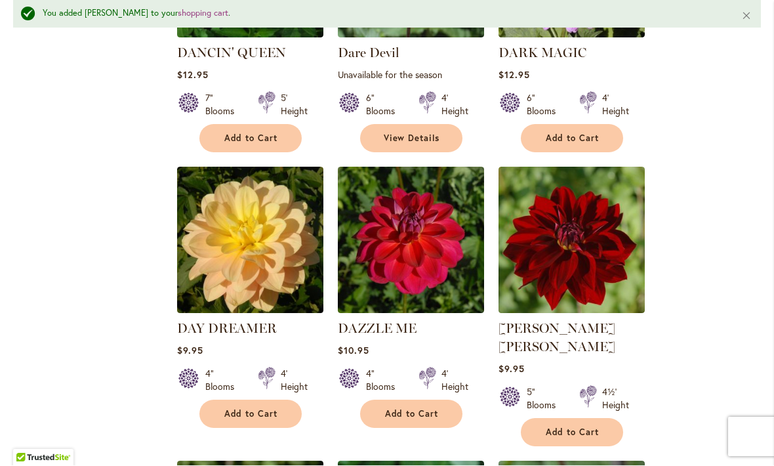
scroll to position [3295, 0]
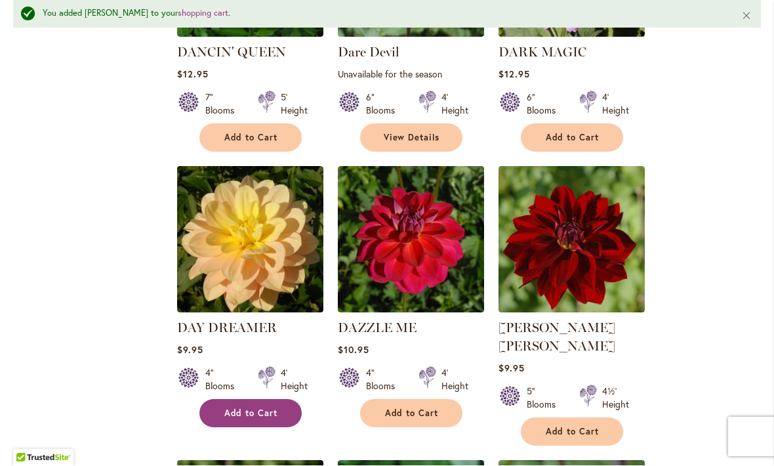
click at [244, 408] on span "Add to Cart" at bounding box center [251, 413] width 54 height 11
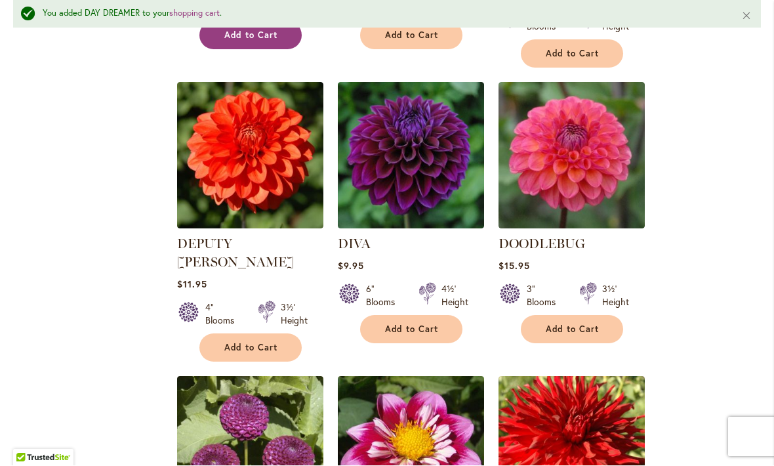
scroll to position [3680, 0]
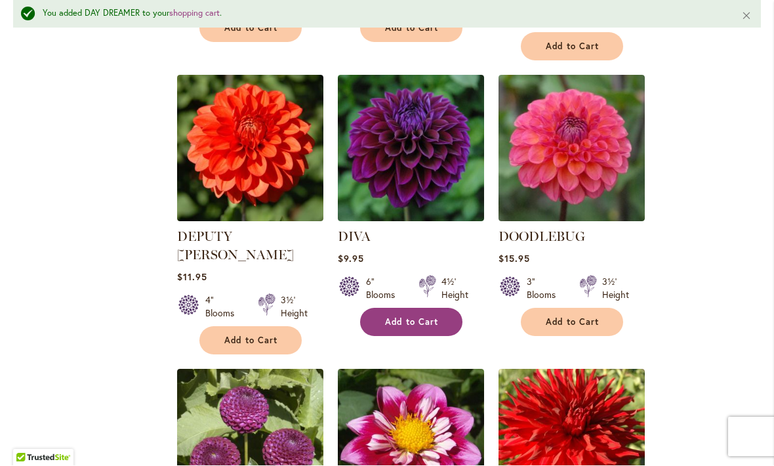
click at [401, 317] on span "Add to Cart" at bounding box center [412, 322] width 54 height 11
click at [395, 317] on span "Add to Cart" at bounding box center [412, 322] width 54 height 11
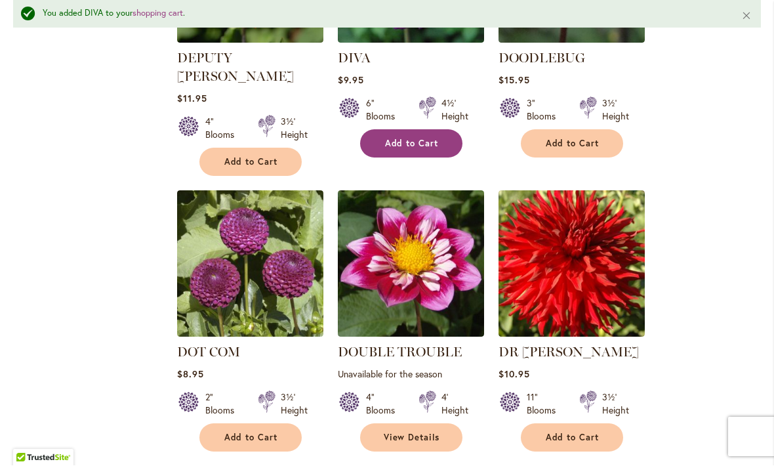
scroll to position [3859, 0]
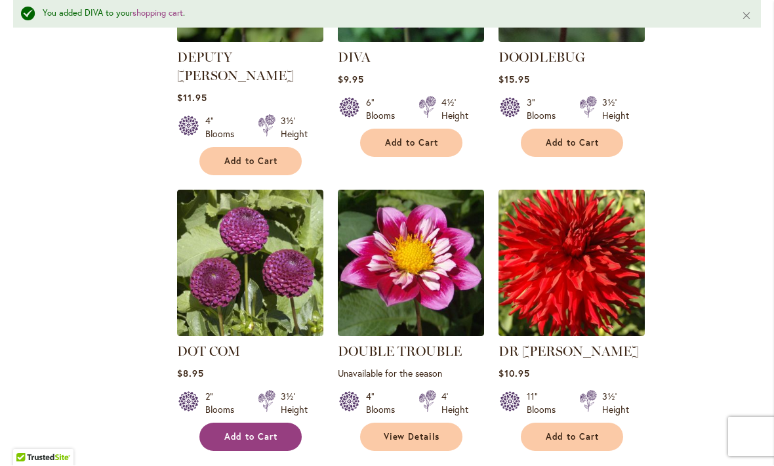
click at [239, 432] on span "Add to Cart" at bounding box center [251, 437] width 54 height 11
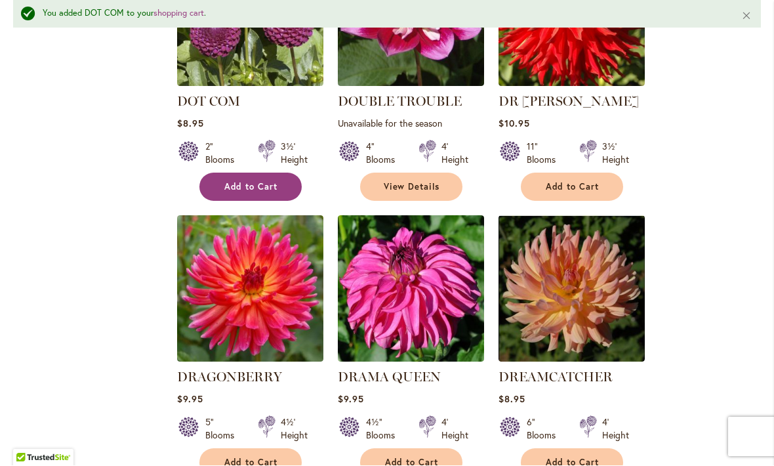
scroll to position [4110, 0]
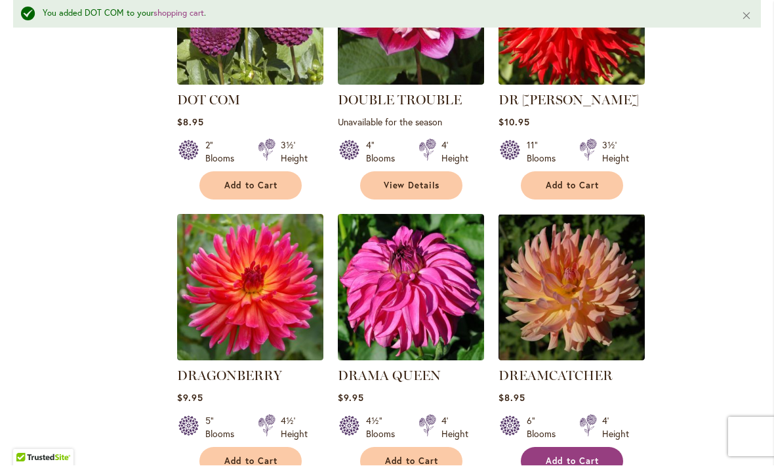
click at [561, 447] on button "Add to Cart" at bounding box center [572, 461] width 102 height 28
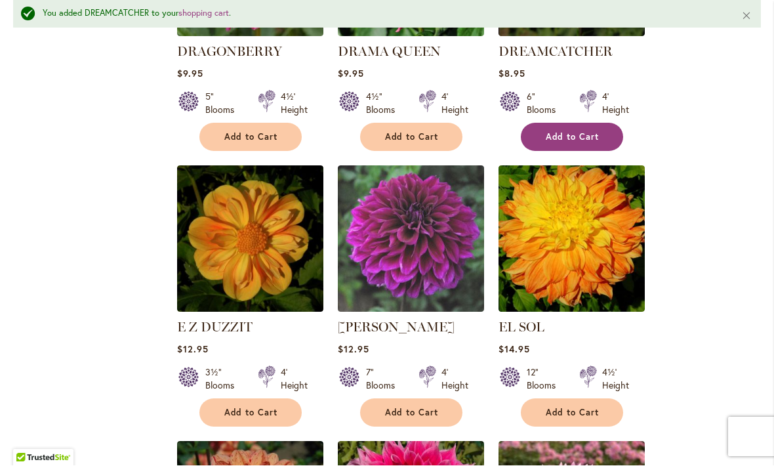
scroll to position [4439, 0]
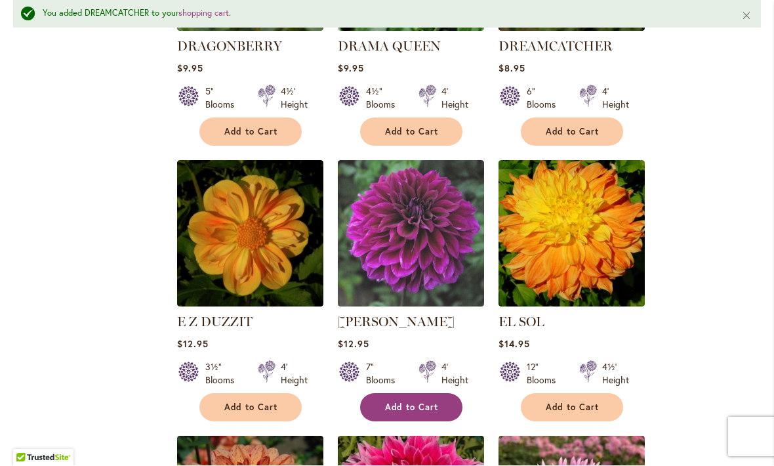
click at [388, 402] on span "Add to Cart" at bounding box center [412, 407] width 54 height 11
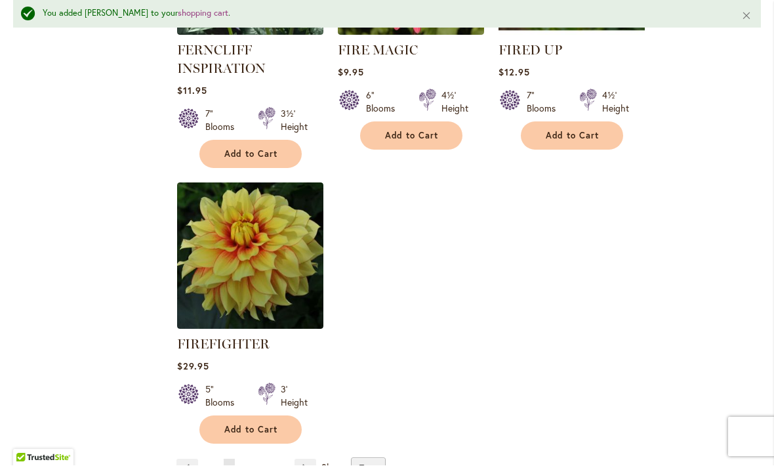
scroll to position [6137, 0]
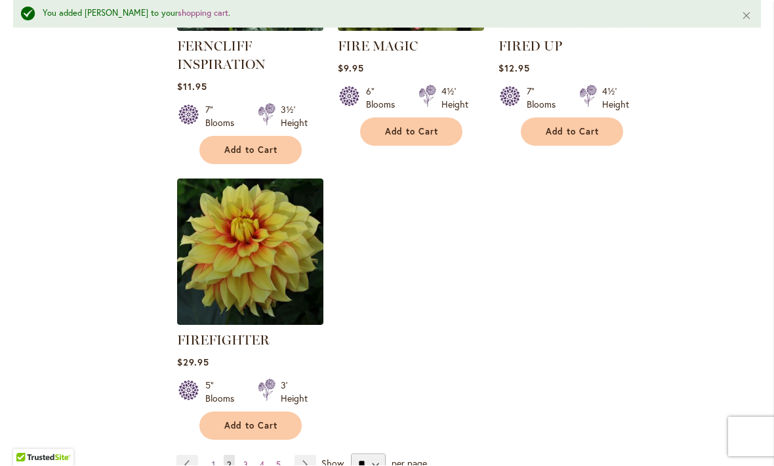
click at [210, 455] on link "Page 1" at bounding box center [214, 465] width 10 height 20
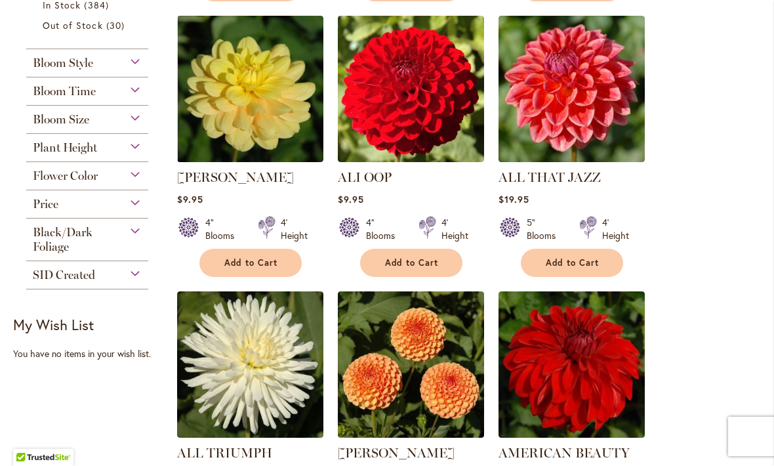
scroll to position [591, 0]
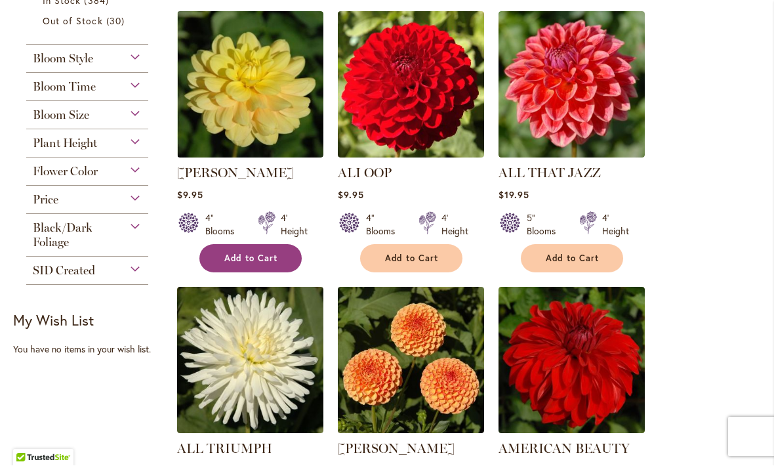
click at [239, 263] on span "Add to Cart" at bounding box center [251, 258] width 54 height 11
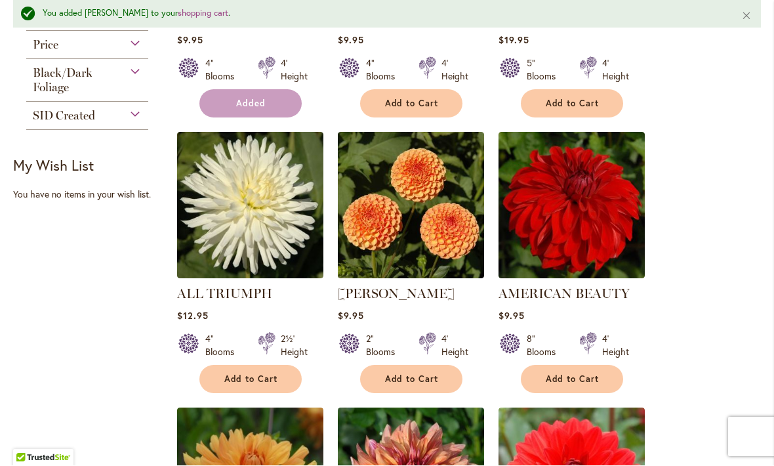
scroll to position [844, 0]
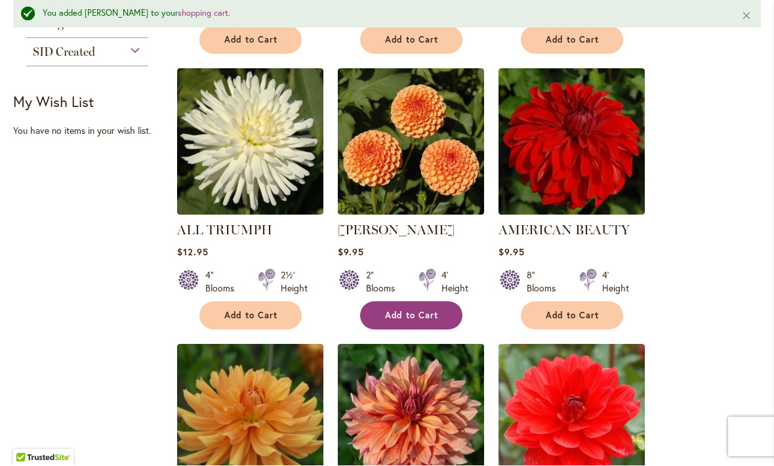
click at [387, 310] on span "Add to Cart" at bounding box center [412, 315] width 54 height 11
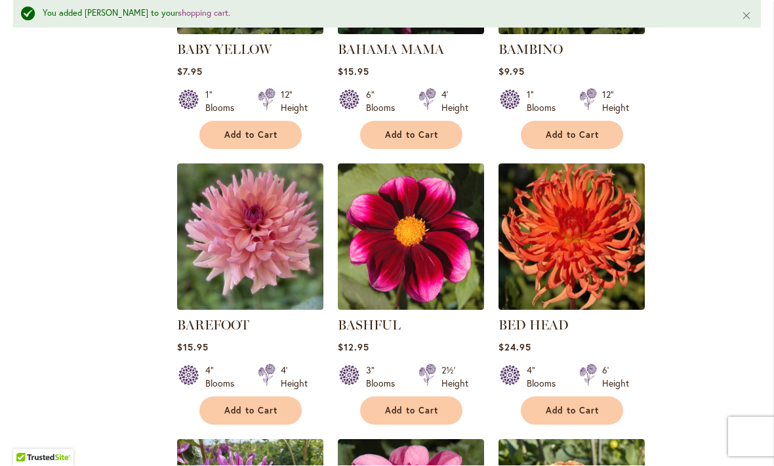
scroll to position [2154, 0]
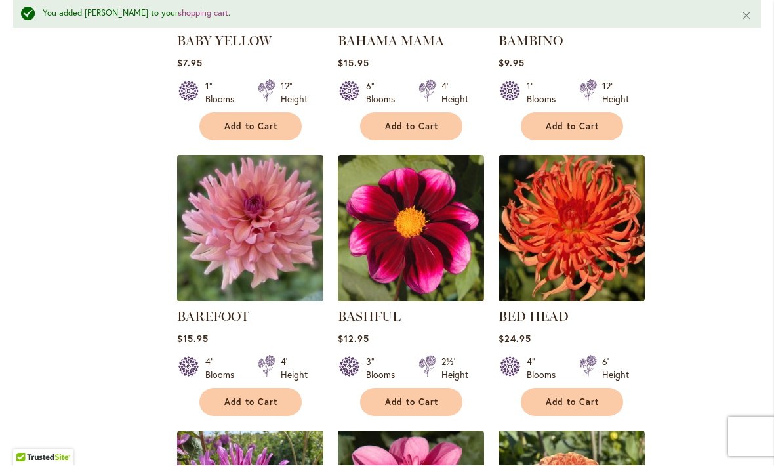
click at [255, 229] on img at bounding box center [250, 229] width 154 height 154
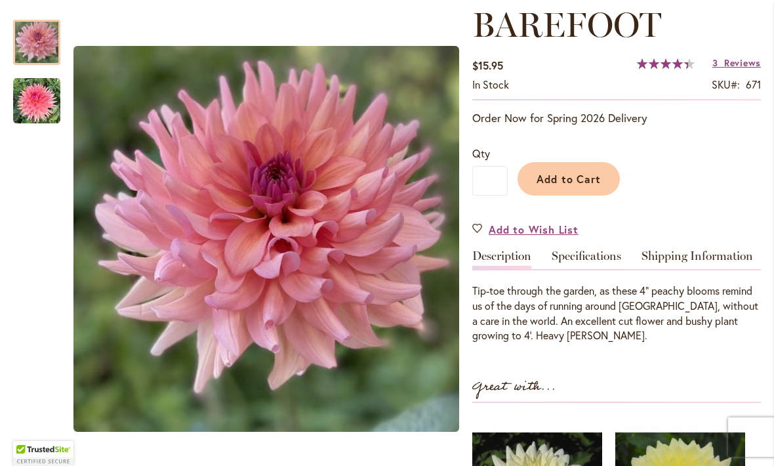
scroll to position [188, 0]
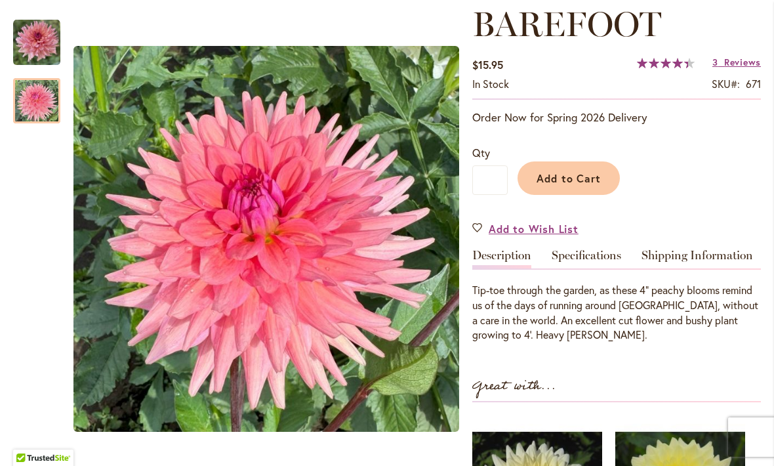
click at [40, 91] on div at bounding box center [36, 100] width 47 height 45
click at [564, 165] on button "Add to Cart" at bounding box center [569, 177] width 102 height 33
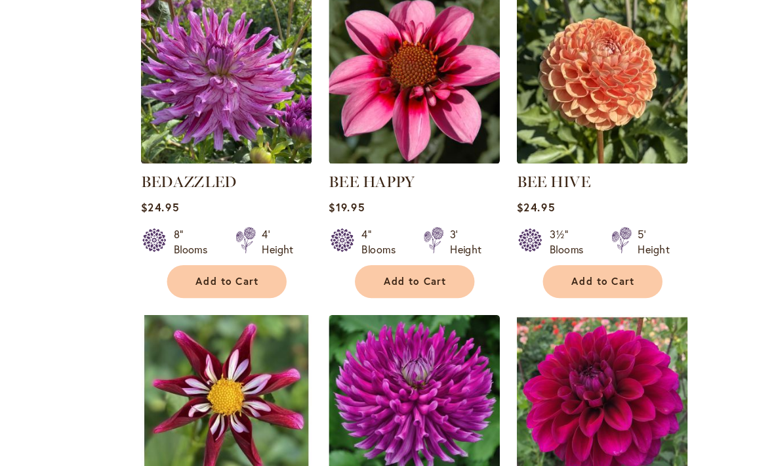
scroll to position [2557, 0]
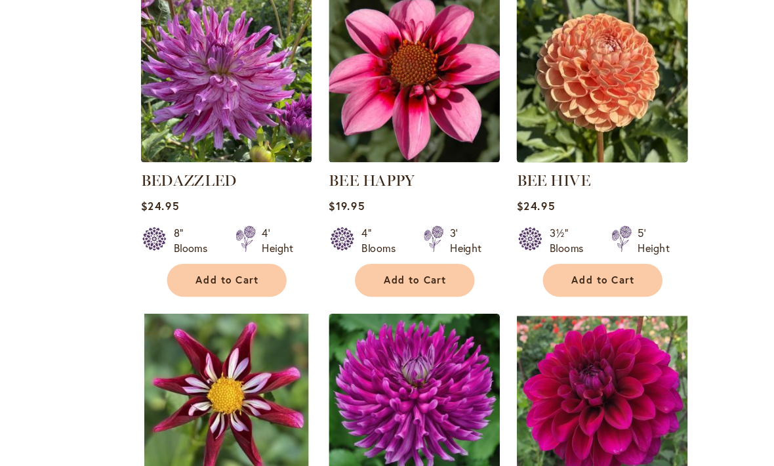
click at [518, 66] on img at bounding box center [572, 67] width 154 height 154
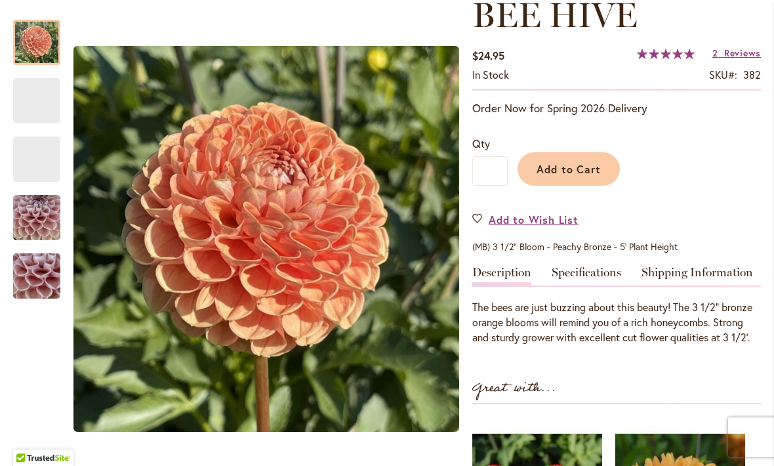
scroll to position [194, 0]
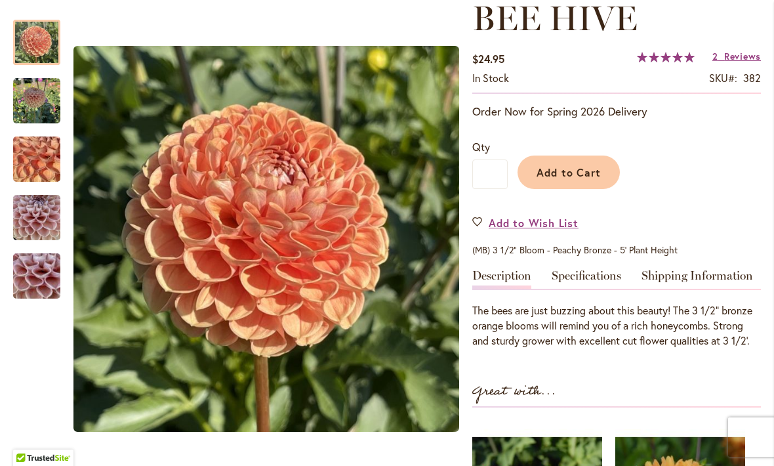
click at [34, 94] on img "BEE HIVE" at bounding box center [36, 100] width 47 height 47
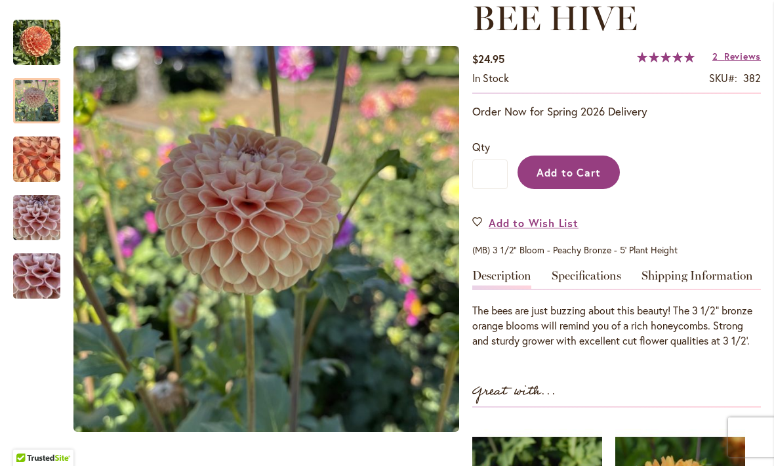
click at [564, 165] on span "Add to Cart" at bounding box center [569, 172] width 65 height 14
click at [42, 152] on img "BEE HIVE" at bounding box center [37, 159] width 94 height 71
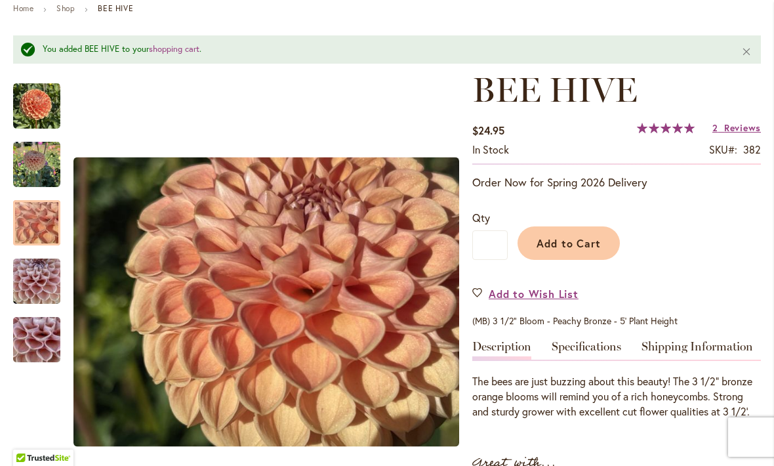
scroll to position [158, 0]
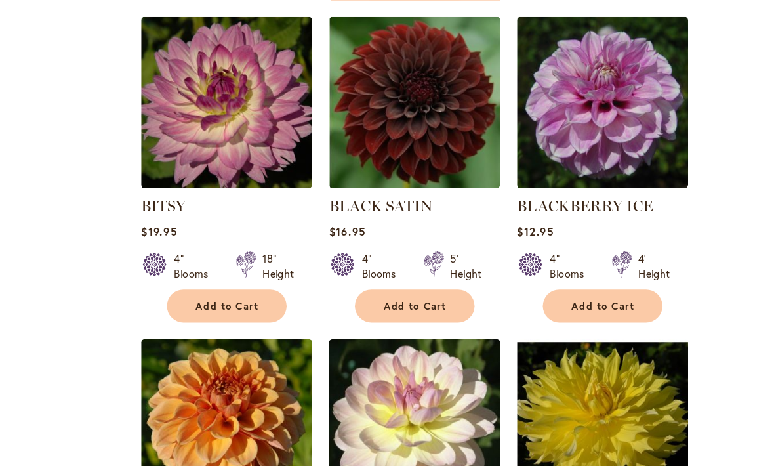
scroll to position [3383, 0]
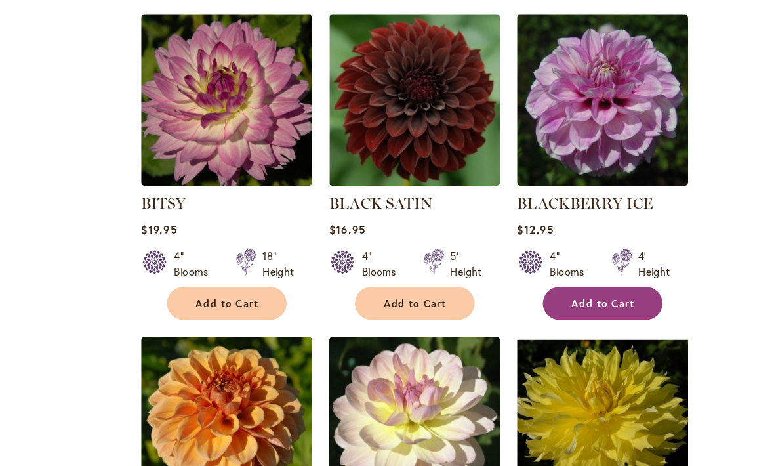
click at [521, 245] on button "Add to Cart" at bounding box center [572, 259] width 102 height 28
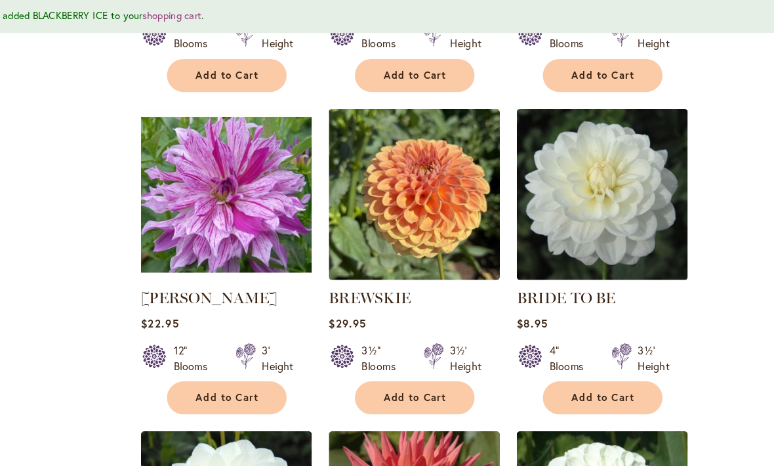
scroll to position [4715, 0]
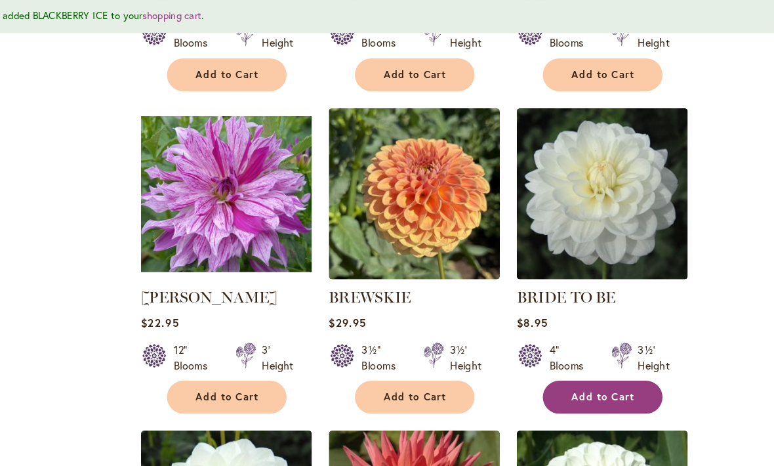
click at [546, 334] on span "Add to Cart" at bounding box center [573, 339] width 54 height 11
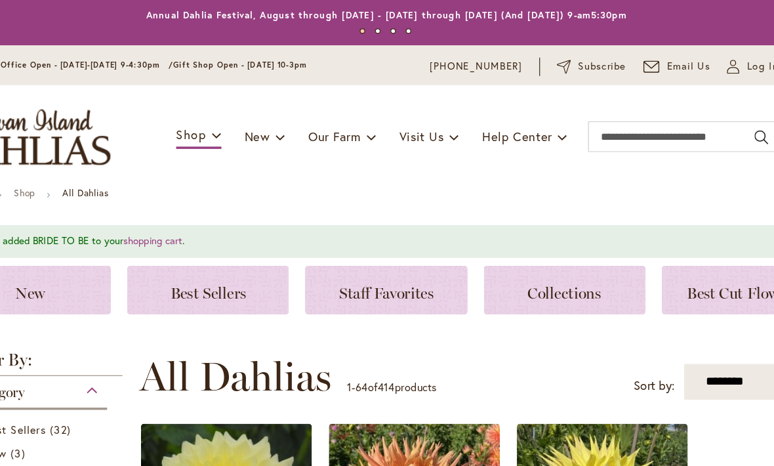
scroll to position [0, 0]
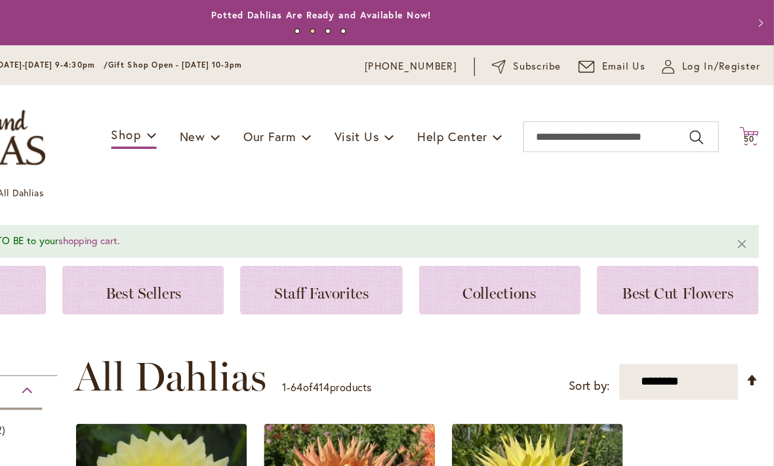
click at [745, 108] on icon "Cart .cls-1 { fill: #231f20; }" at bounding box center [753, 116] width 16 height 16
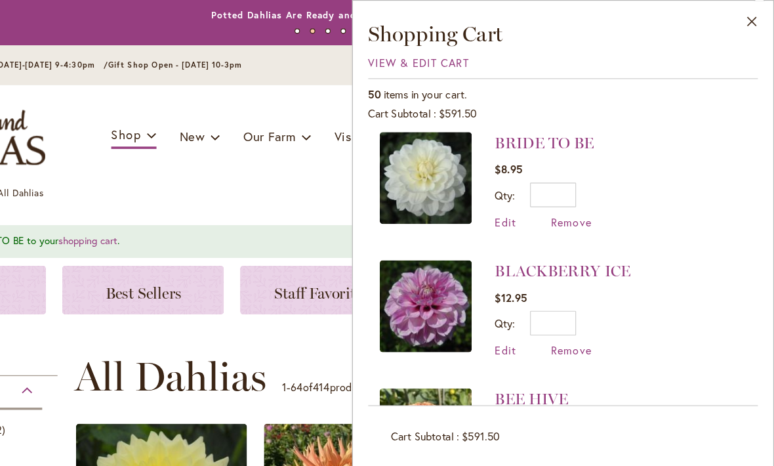
scroll to position [3, 0]
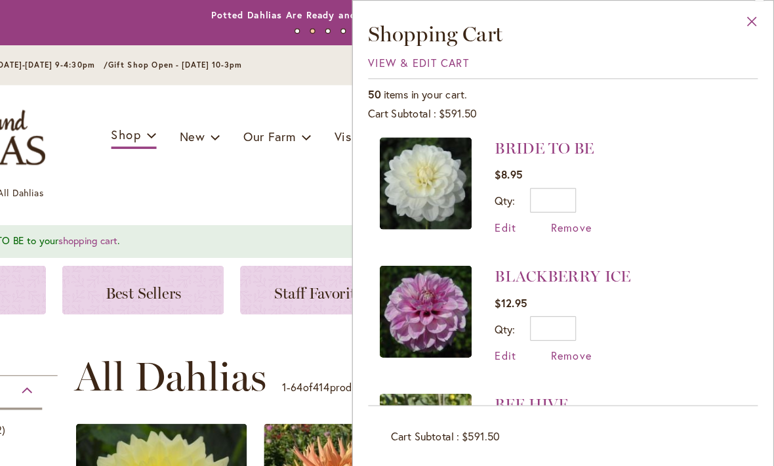
click at [737, 14] on button "Close" at bounding box center [755, 21] width 36 height 41
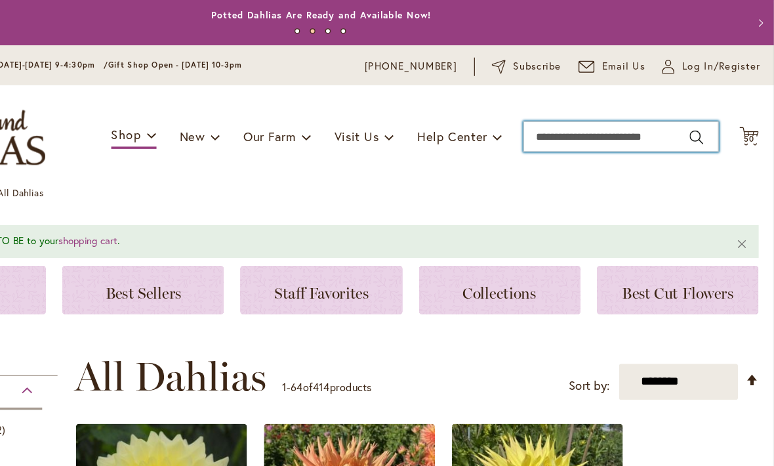
click at [560, 116] on input "Search" at bounding box center [643, 117] width 167 height 26
type input "********"
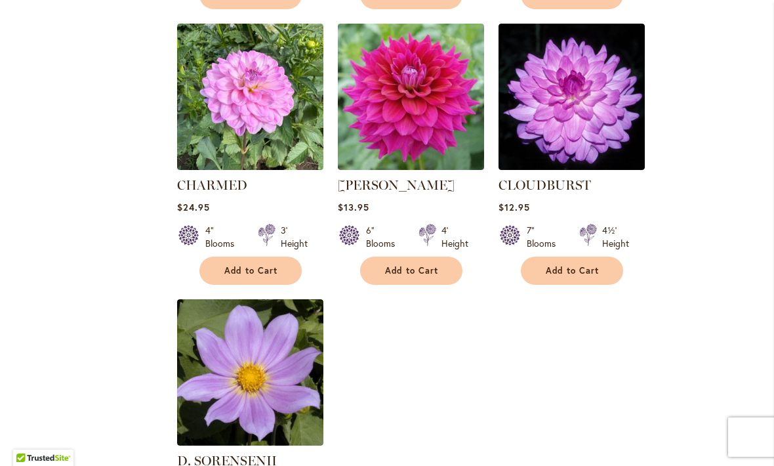
scroll to position [1385, 0]
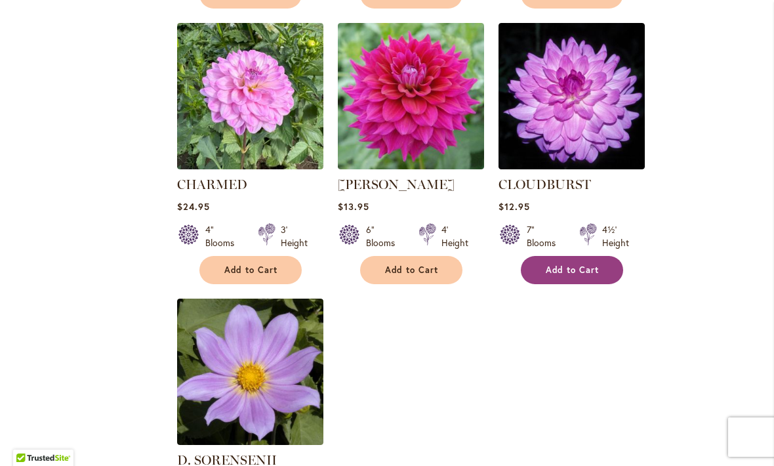
click at [571, 269] on span "Add to Cart" at bounding box center [573, 269] width 54 height 11
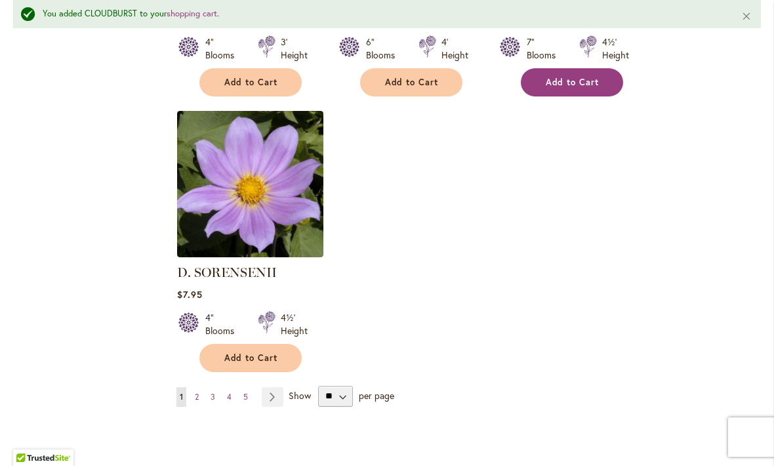
scroll to position [1606, 0]
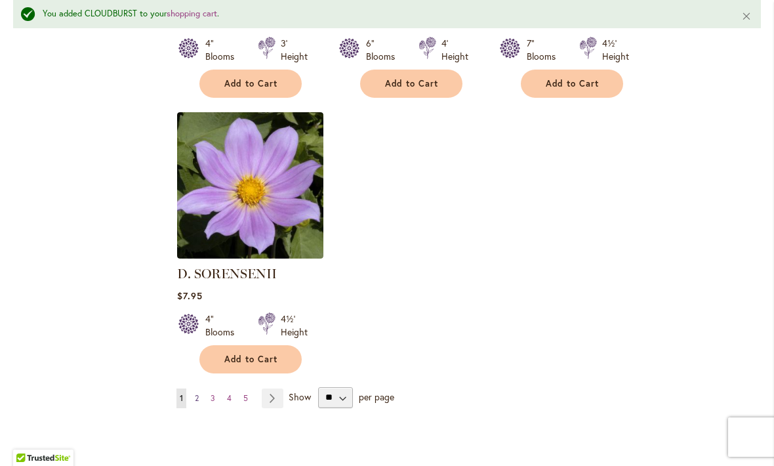
click at [193, 402] on link "Page 2" at bounding box center [197, 398] width 10 height 20
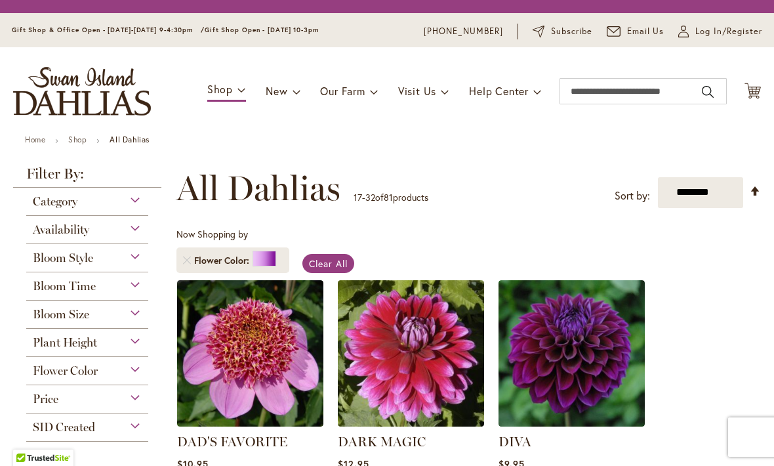
click at [196, 399] on img at bounding box center [250, 353] width 146 height 146
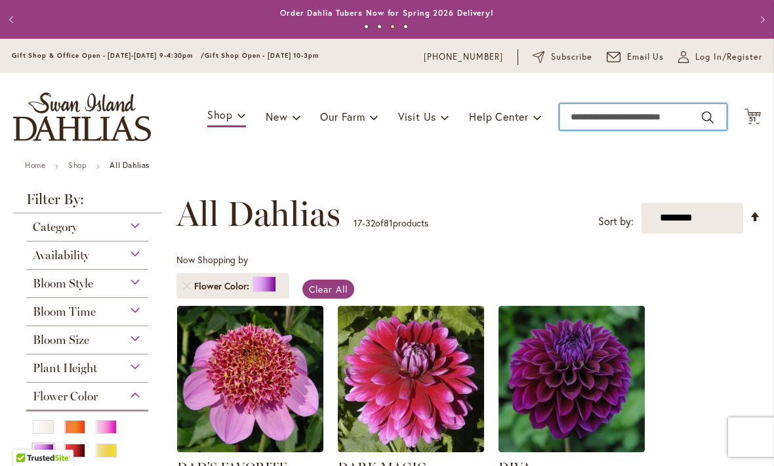
click at [592, 109] on input "Search" at bounding box center [643, 117] width 167 height 26
type input "*****"
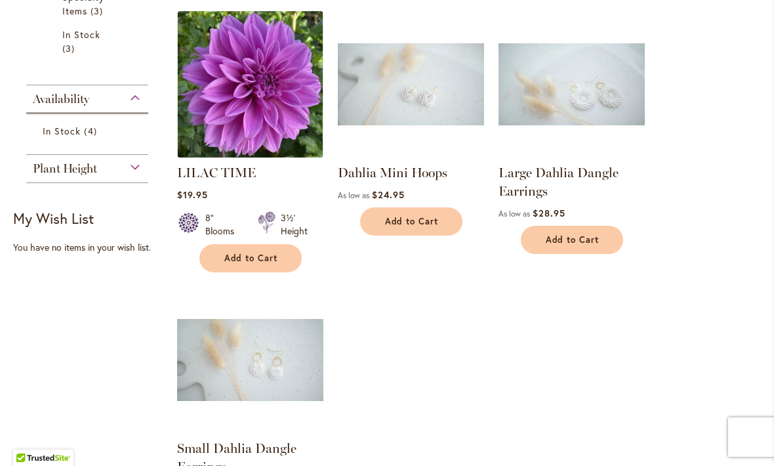
scroll to position [368, 0]
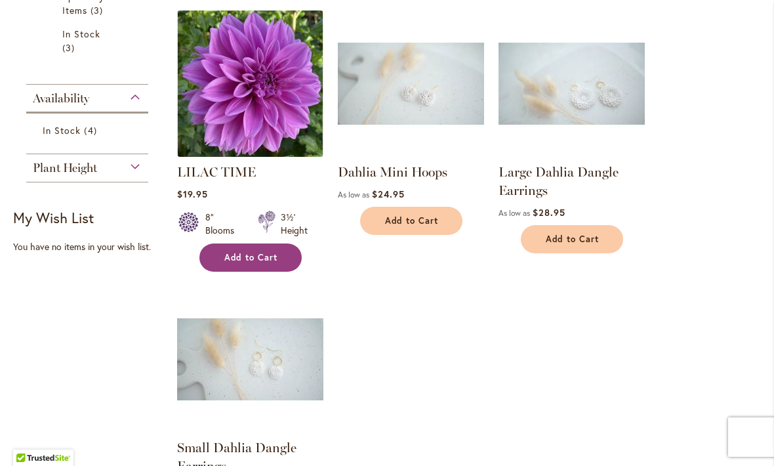
click at [237, 253] on span "Add to Cart" at bounding box center [251, 257] width 54 height 11
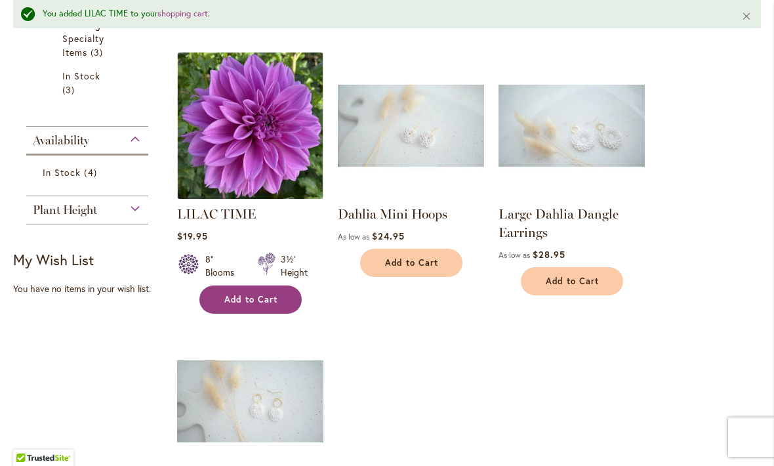
scroll to position [360, 0]
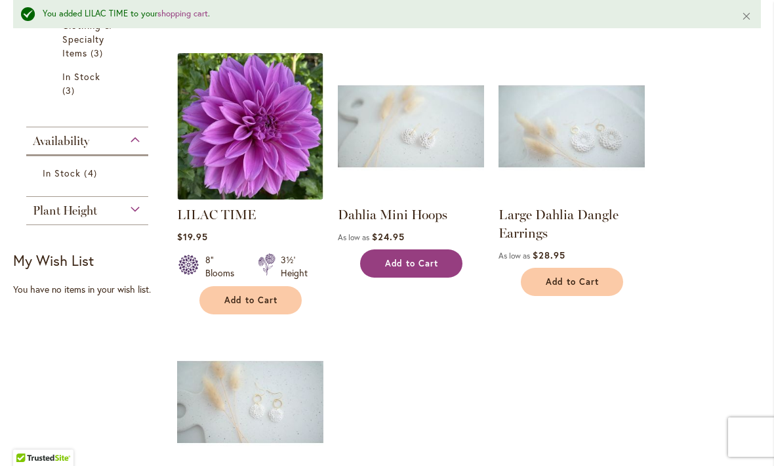
click at [425, 266] on span "Add to Cart" at bounding box center [412, 263] width 54 height 11
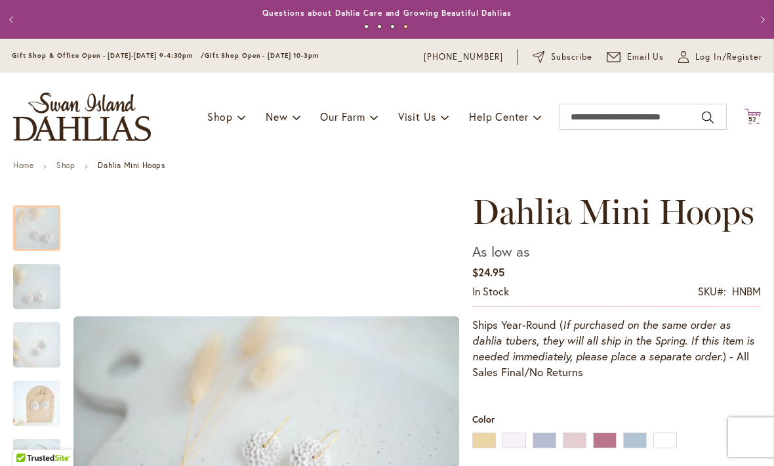
click at [752, 115] on span "52" at bounding box center [753, 119] width 9 height 9
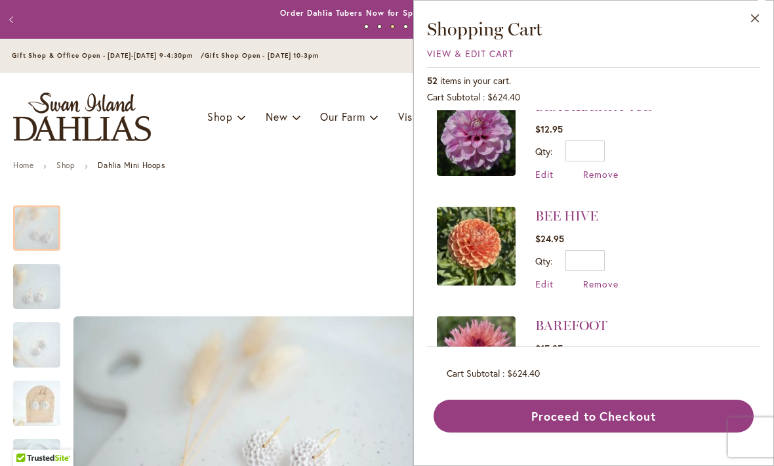
scroll to position [350, 0]
